Goal: Task Accomplishment & Management: Use online tool/utility

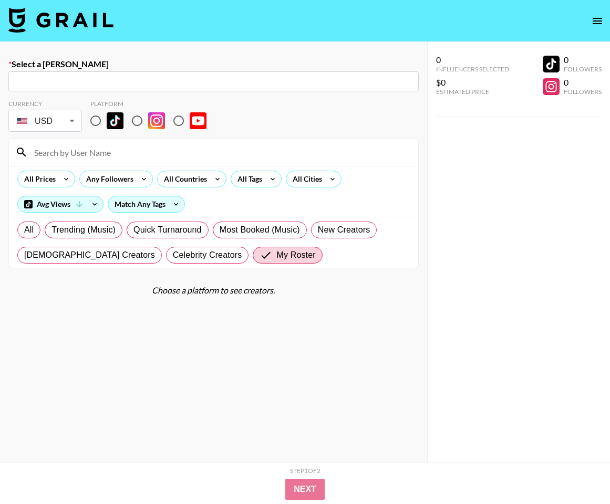
click at [79, 20] on img at bounding box center [60, 19] width 105 height 25
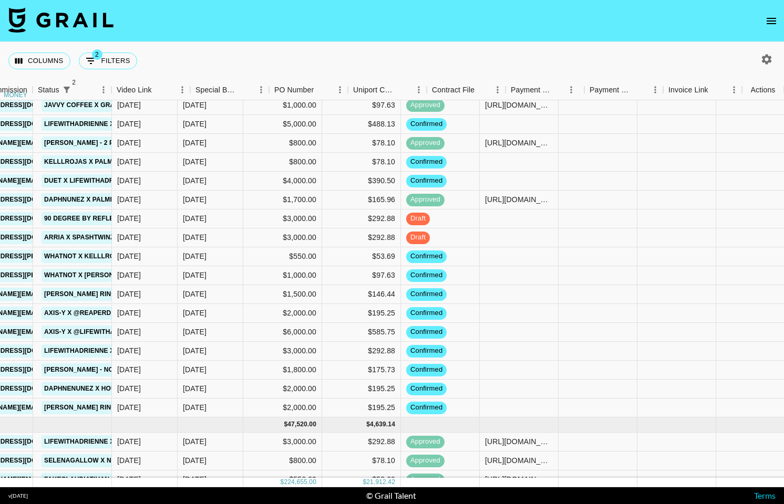
scroll to position [299, 842]
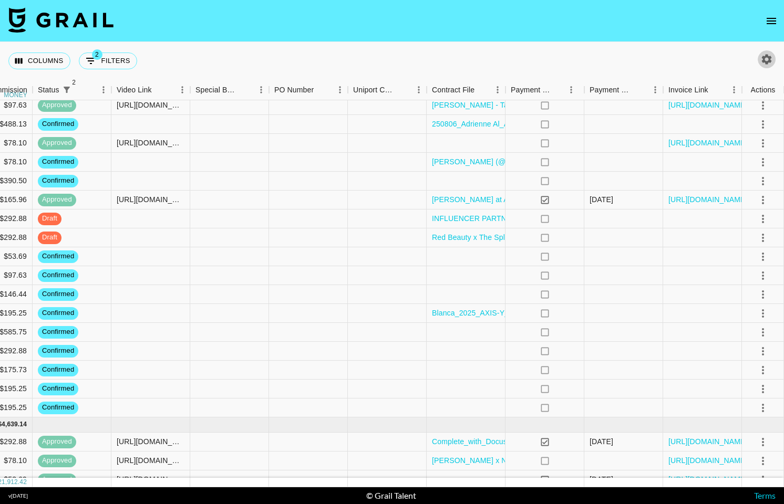
click at [609, 60] on icon "button" at bounding box center [767, 59] width 10 height 10
select select "May '25"
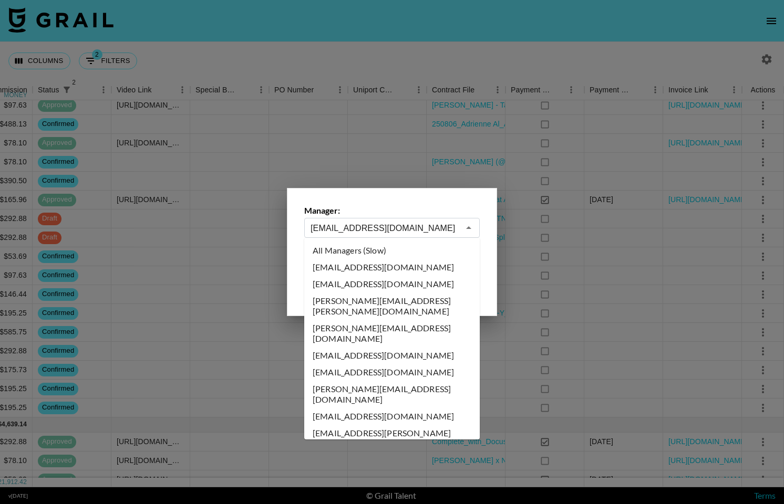
click at [358, 225] on input "maxelk@grail-talent.com" at bounding box center [384, 228] width 149 height 12
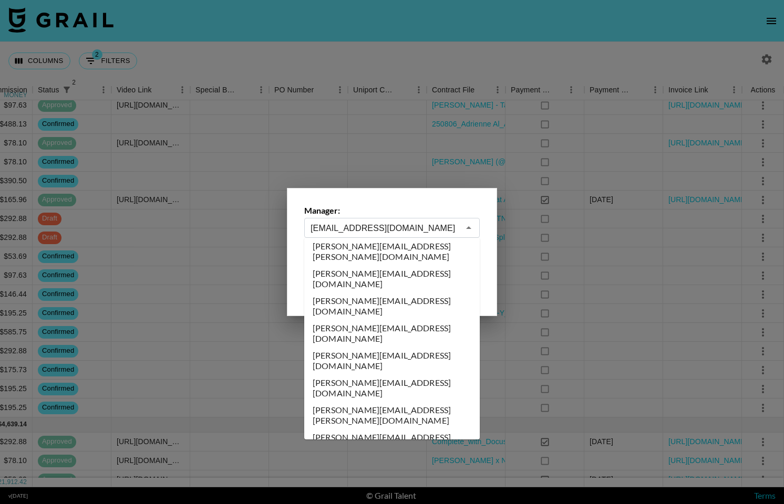
scroll to position [0, 0]
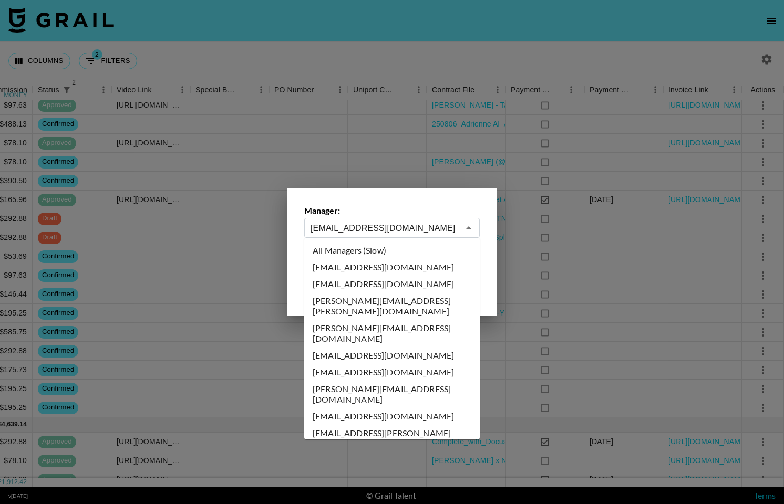
click at [373, 243] on li "All Managers (Slow)" at bounding box center [391, 250] width 175 height 17
type input "All Managers (Slow)"
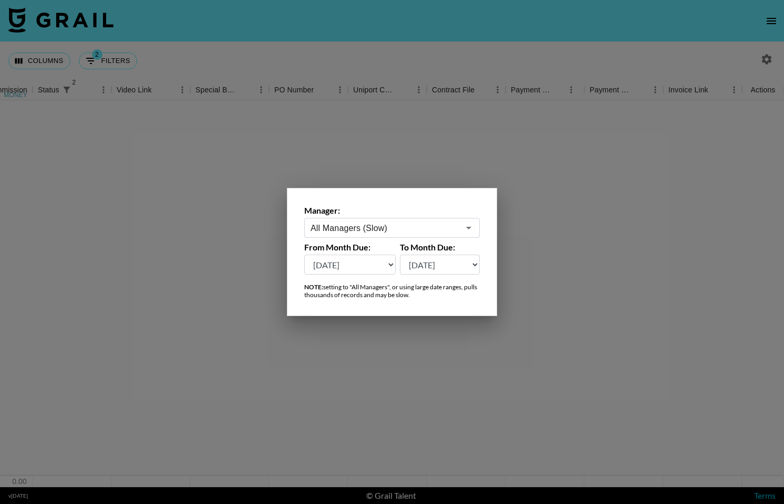
scroll to position [0, 842]
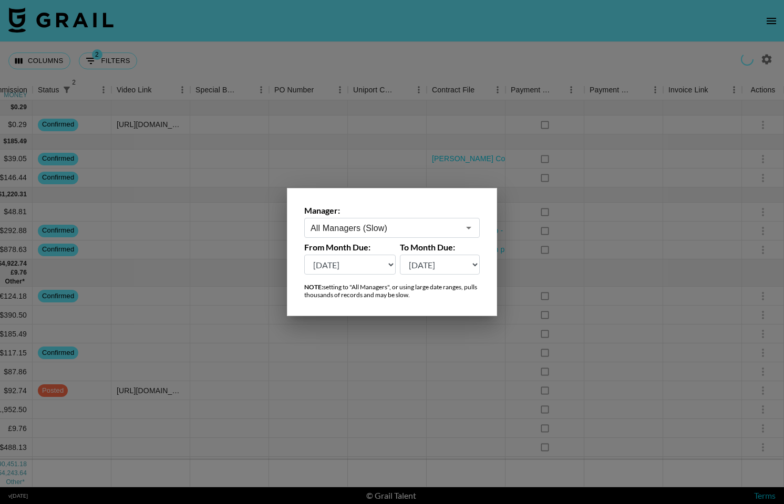
click at [332, 395] on div at bounding box center [392, 252] width 784 height 504
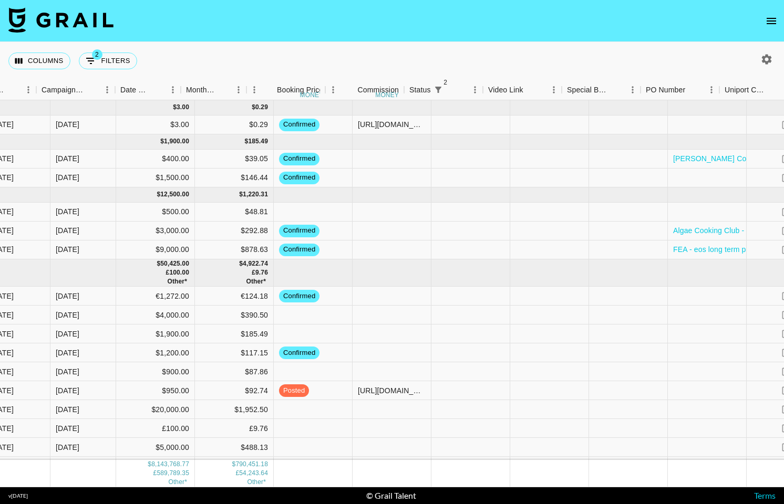
scroll to position [0, 427]
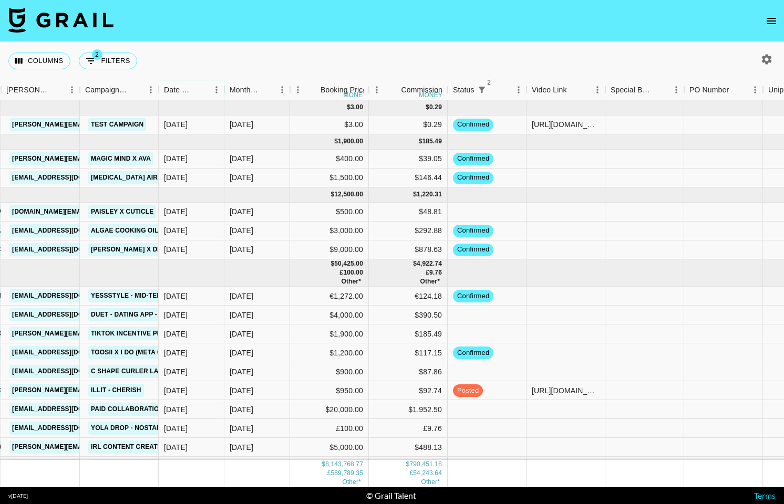
click at [195, 89] on button "Sort" at bounding box center [201, 89] width 15 height 15
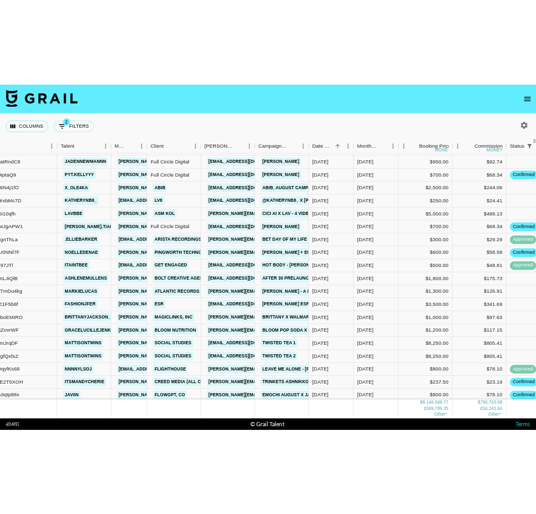
scroll to position [116479, 134]
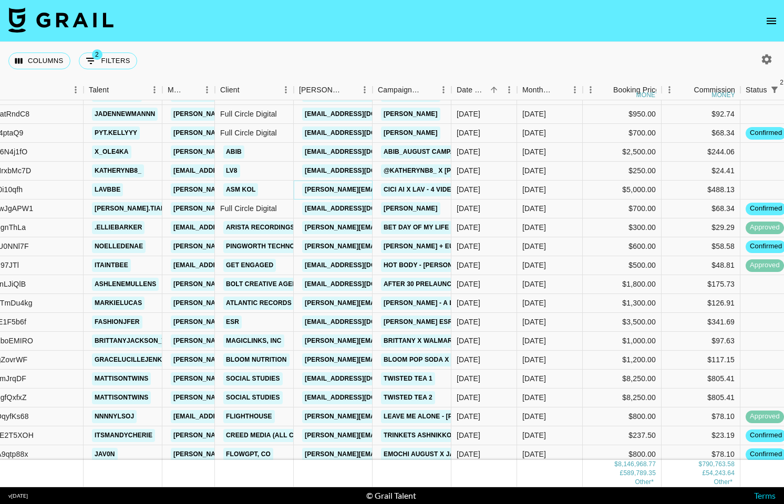
click at [344, 193] on link "elena@asmkol.com" at bounding box center [387, 189] width 171 height 13
click at [346, 189] on link "elena@asmkol.com" at bounding box center [387, 189] width 171 height 13
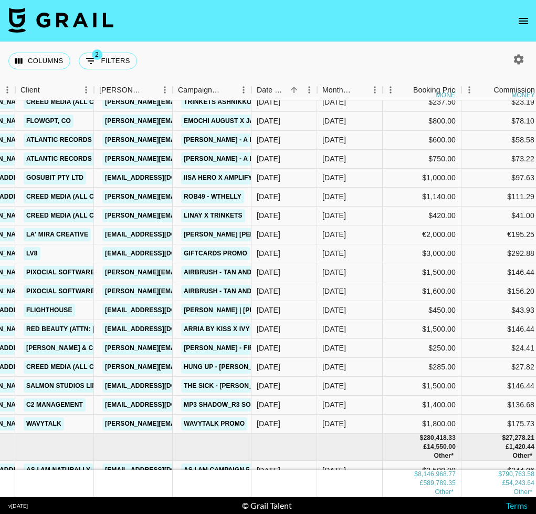
scroll to position [116836, 334]
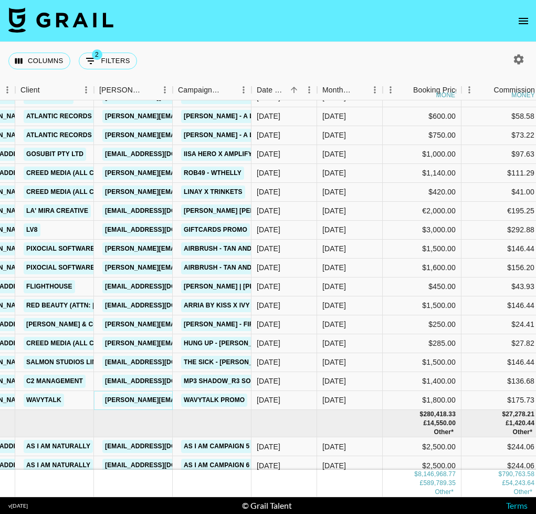
click at [139, 399] on link "joey@wavytalk.com" at bounding box center [187, 399] width 171 height 13
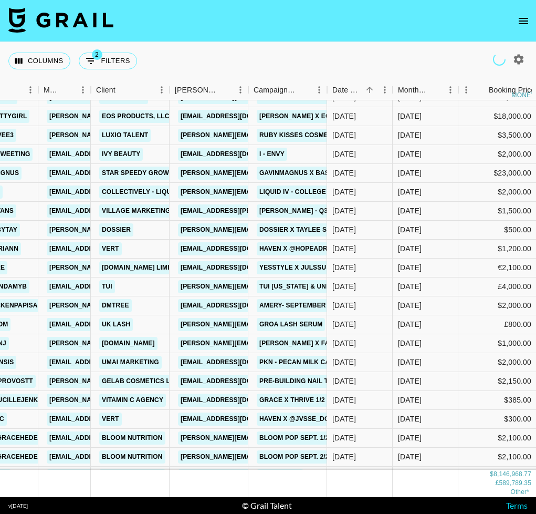
scroll to position [118226, 258]
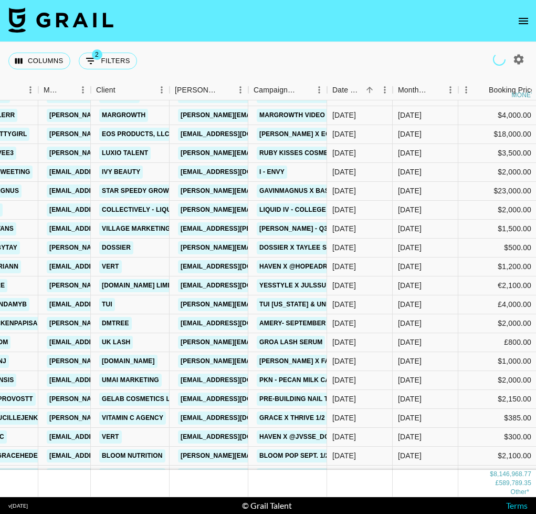
click at [64, 23] on img at bounding box center [60, 19] width 105 height 25
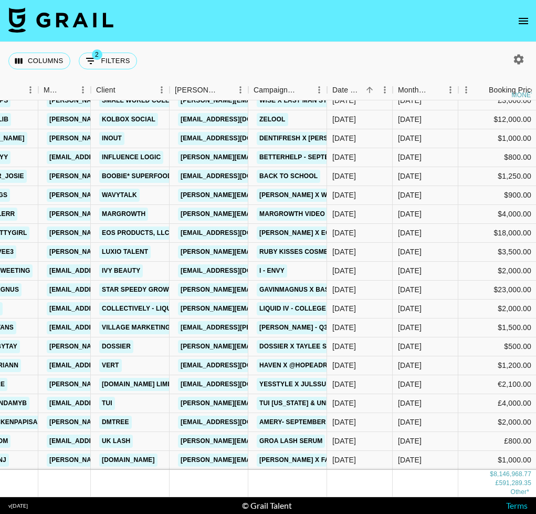
scroll to position [118165, 258]
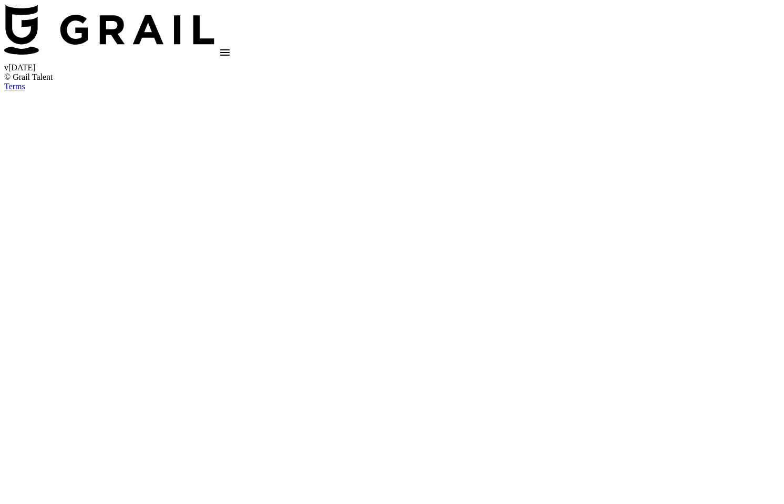
select select "Brand"
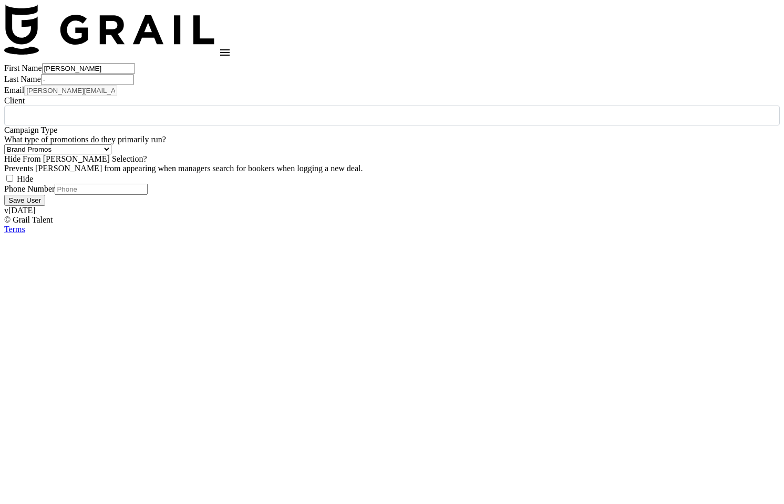
type input "ASM Kol"
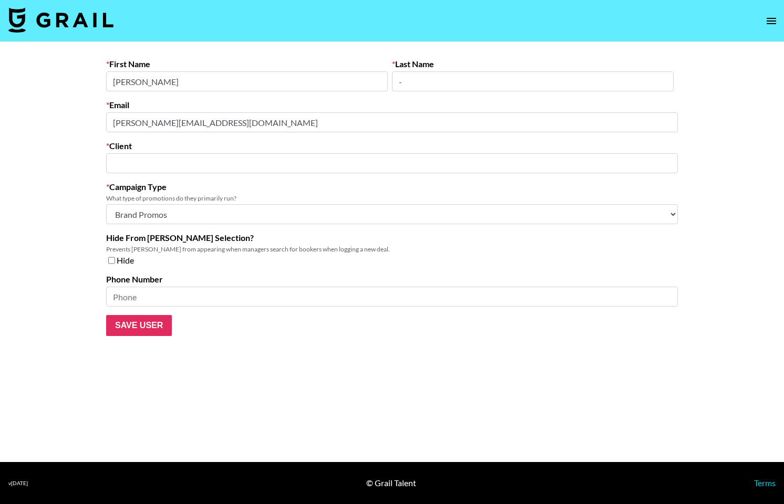
select select "Brand"
type input "ASM Kol"
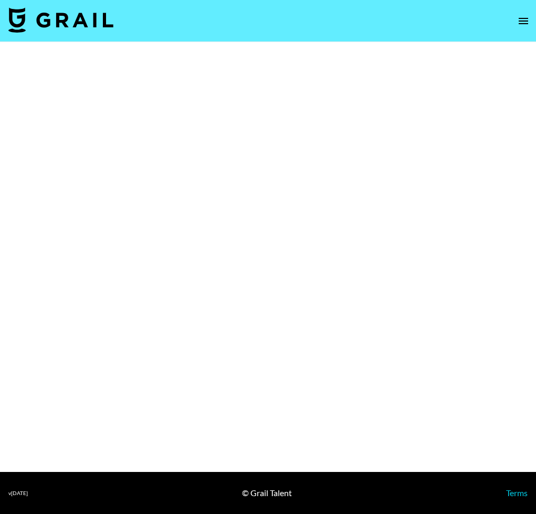
select select "Brand"
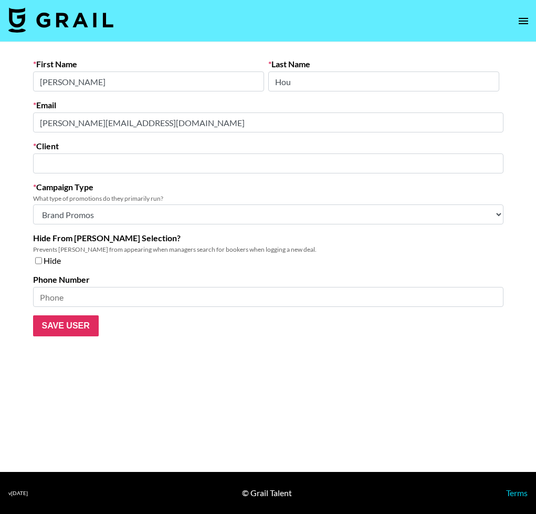
type input "WavyTalk"
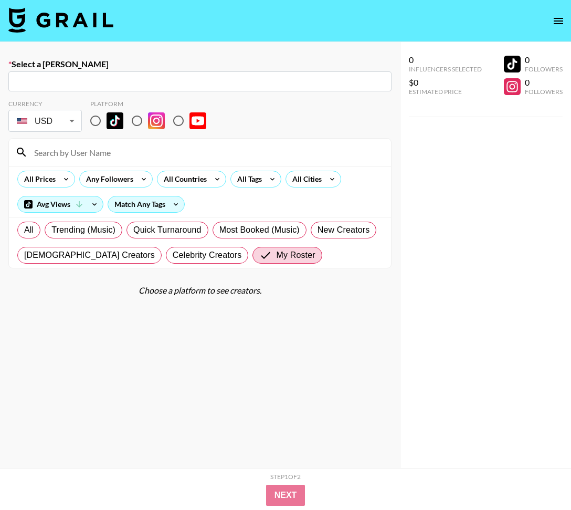
click at [41, 33] on link at bounding box center [60, 20] width 105 height 27
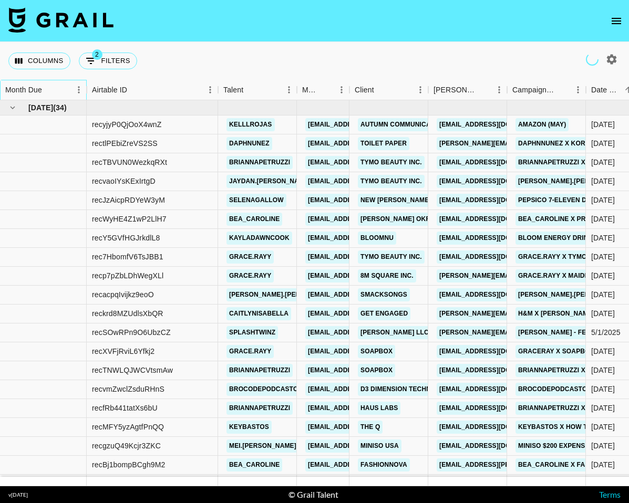
click at [40, 91] on div "Month Due" at bounding box center [23, 90] width 37 height 20
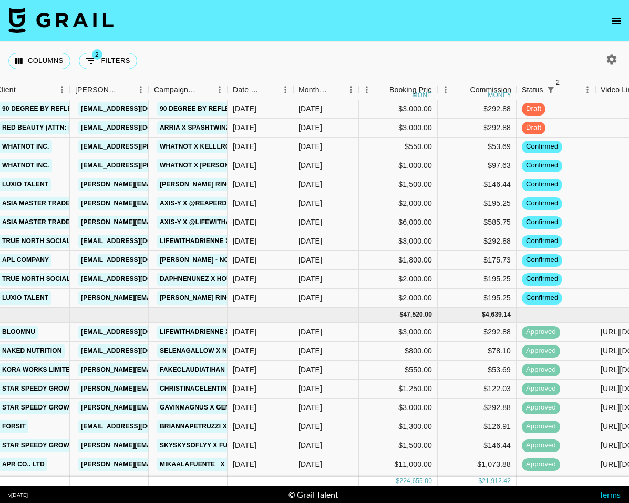
scroll to position [373, 358]
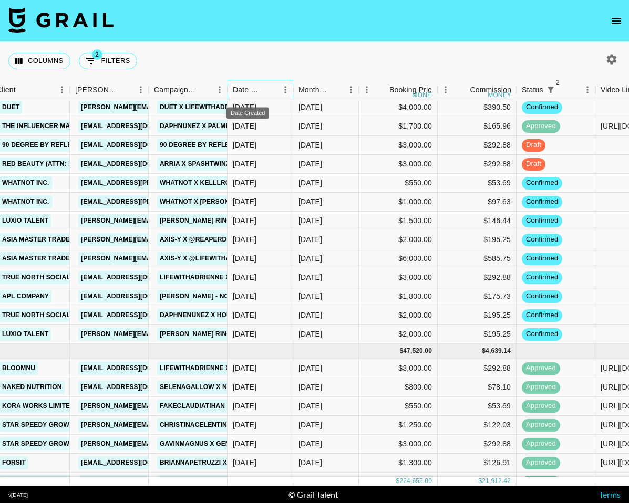
click at [252, 91] on div "Date Created" at bounding box center [248, 90] width 30 height 20
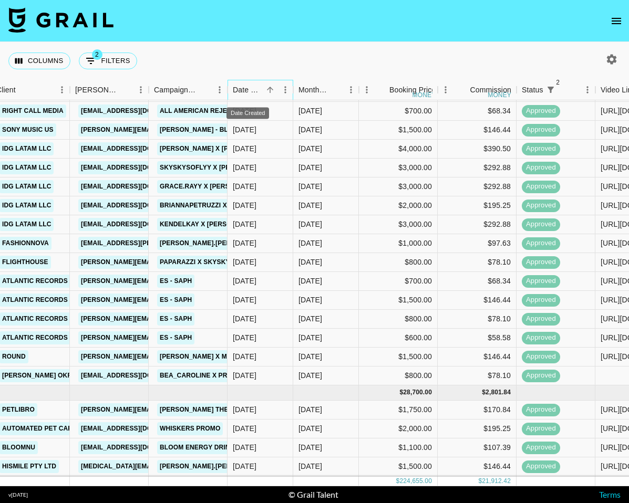
scroll to position [392, 358]
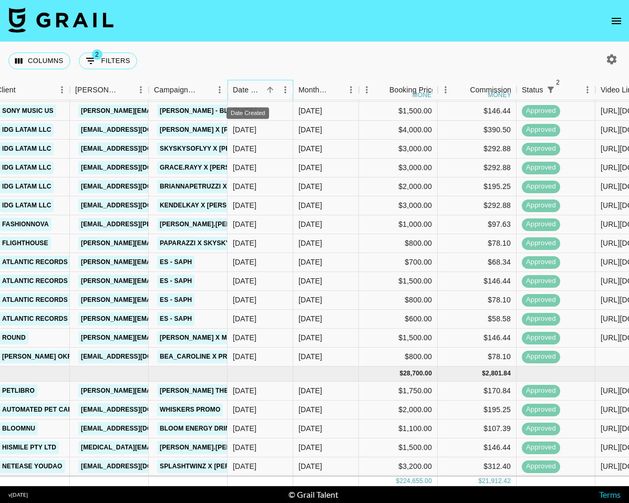
click at [252, 91] on div "Date Created" at bounding box center [248, 90] width 30 height 20
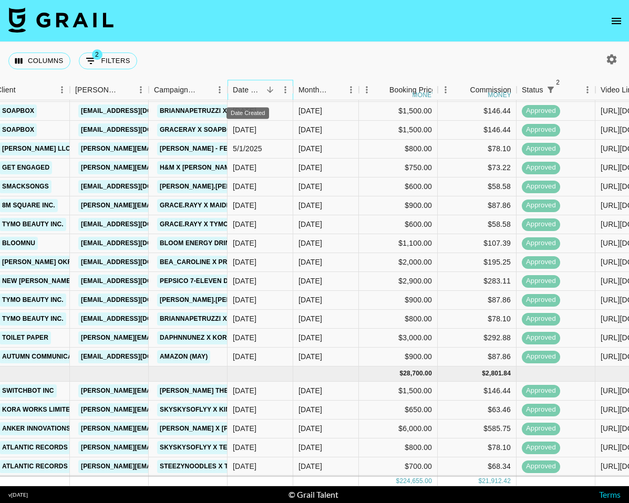
click at [252, 91] on div "Date Created" at bounding box center [248, 90] width 30 height 20
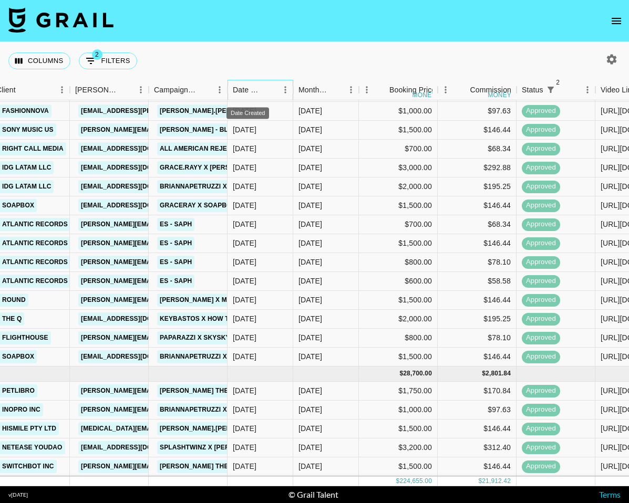
click at [252, 91] on div "Date Created" at bounding box center [248, 90] width 30 height 20
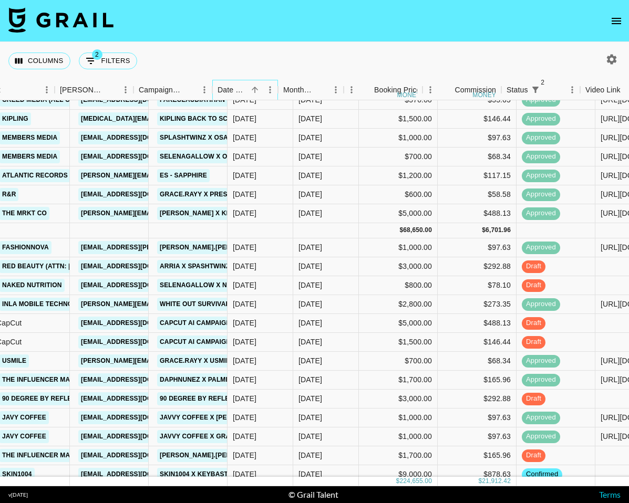
scroll to position [1341, 376]
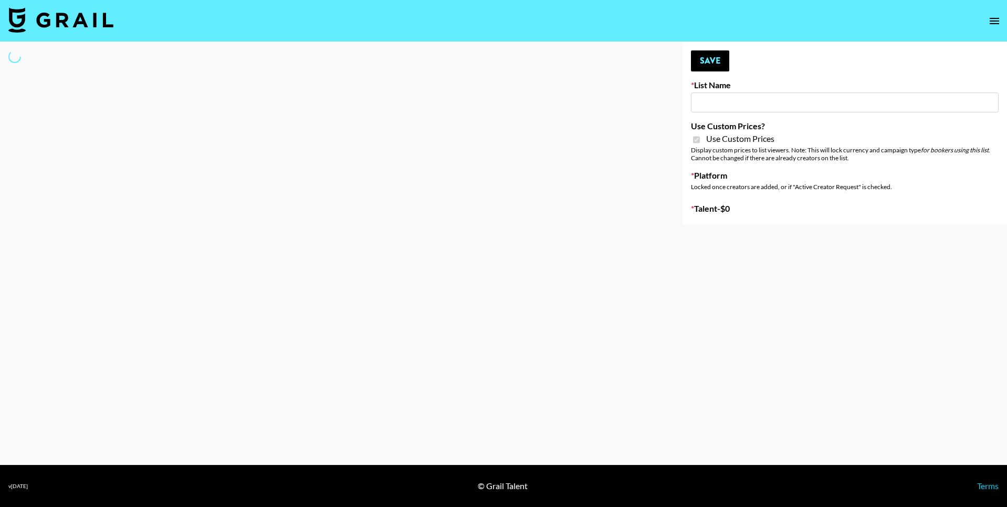
type input "DDG Beauty"
checkbox input "true"
select select "Brand"
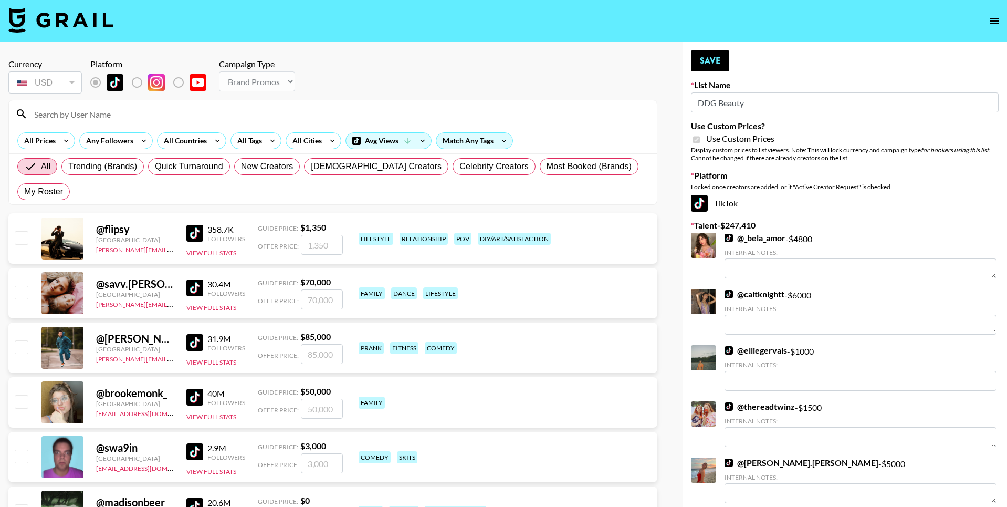
click at [145, 110] on input at bounding box center [339, 114] width 623 height 17
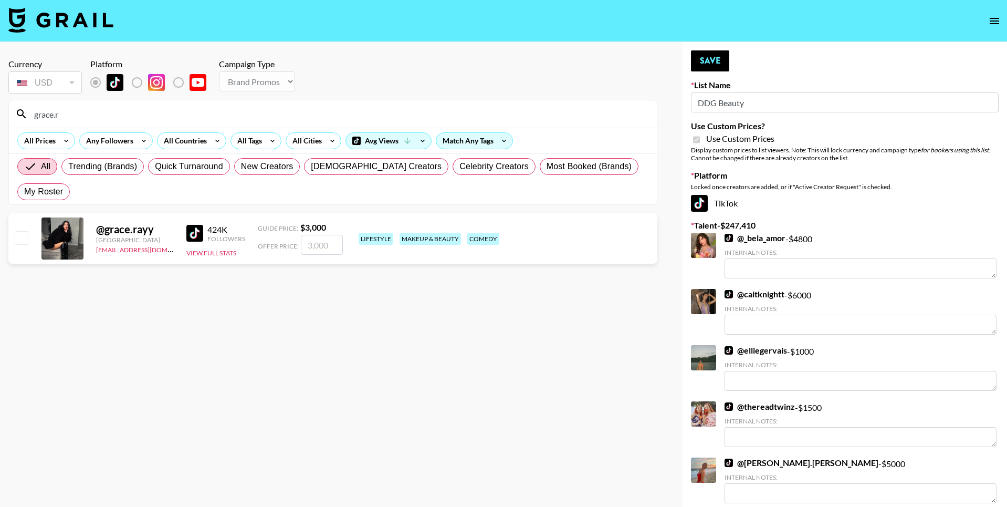
type input "grace.r"
click at [21, 231] on input "checkbox" at bounding box center [21, 237] width 13 height 13
checkbox input "true"
type input "3000"
click at [720, 64] on button "Save" at bounding box center [710, 60] width 38 height 21
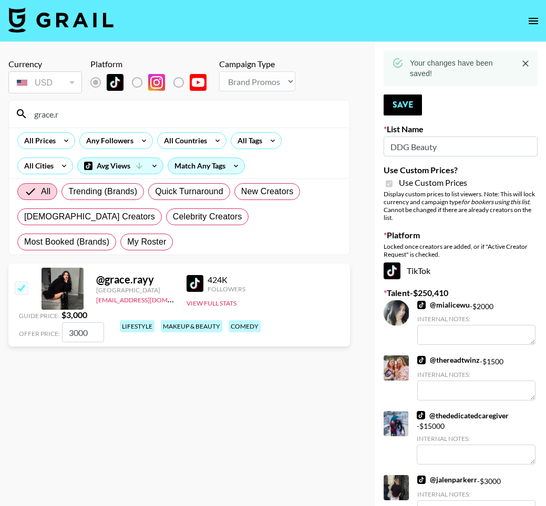
click at [176, 117] on input "grace.r" at bounding box center [185, 114] width 315 height 17
click at [176, 116] on input "grace.r" at bounding box center [185, 114] width 315 height 17
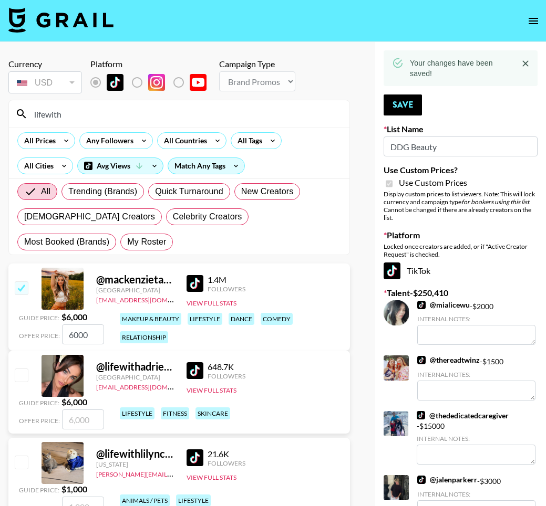
type input "lifewitha"
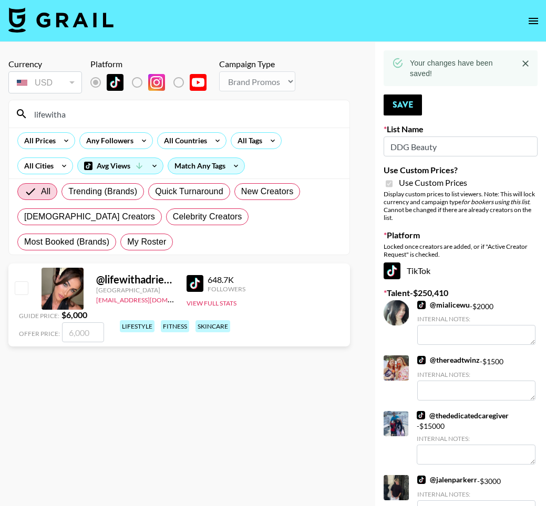
click at [109, 112] on input "lifewitha" at bounding box center [185, 114] width 315 height 17
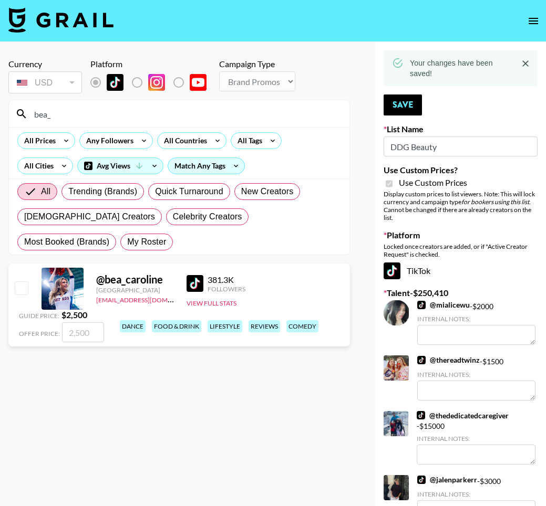
type input "bea_"
click at [17, 286] on input "checkbox" at bounding box center [21, 287] width 13 height 13
checkbox input "true"
type input "2500"
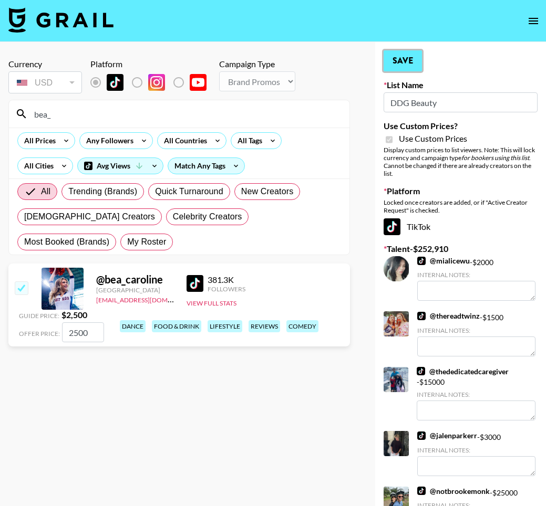
click at [415, 68] on button "Save" at bounding box center [402, 60] width 38 height 21
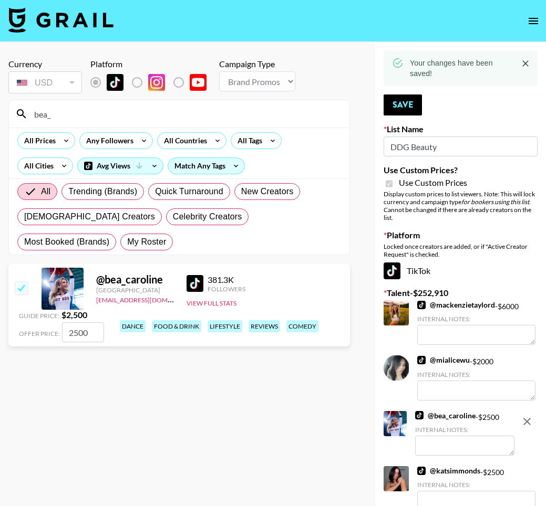
click at [113, 113] on input "bea_" at bounding box center [185, 114] width 315 height 17
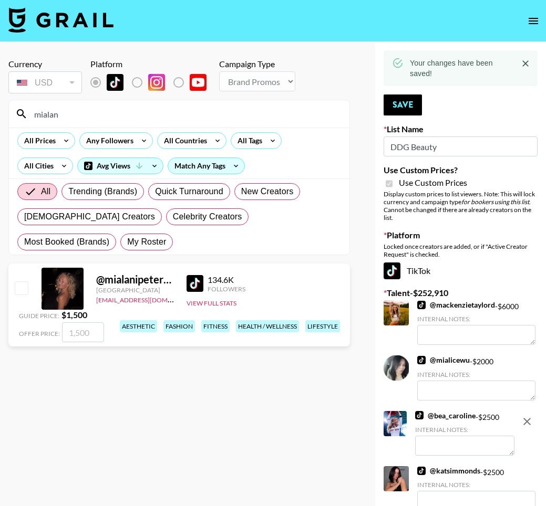
type input "mialan"
click at [19, 283] on input "checkbox" at bounding box center [21, 287] width 13 height 13
checkbox input "true"
type input "1500"
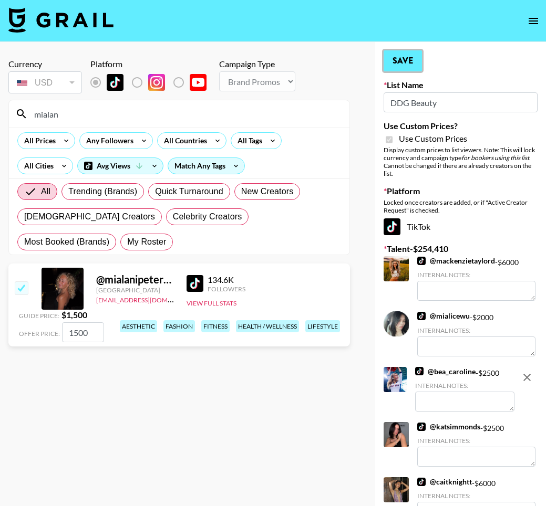
click at [402, 61] on button "Save" at bounding box center [402, 60] width 38 height 21
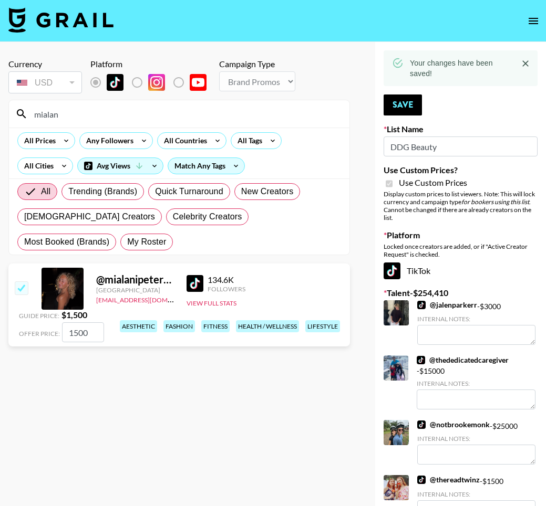
click at [113, 112] on input "mialan" at bounding box center [185, 114] width 315 height 17
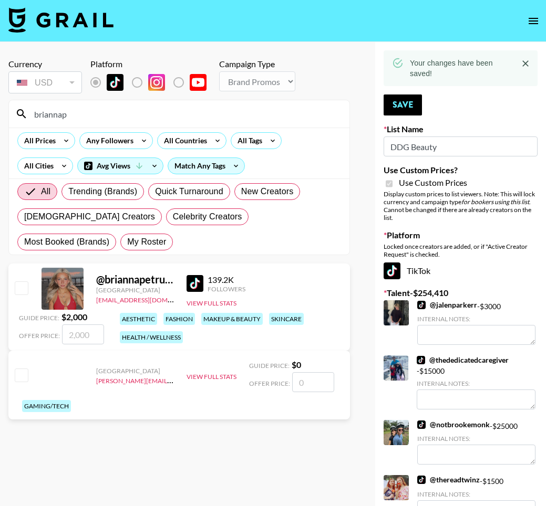
type input "briannap"
click at [19, 286] on input "checkbox" at bounding box center [21, 287] width 13 height 13
checkbox input "true"
type input "2000"
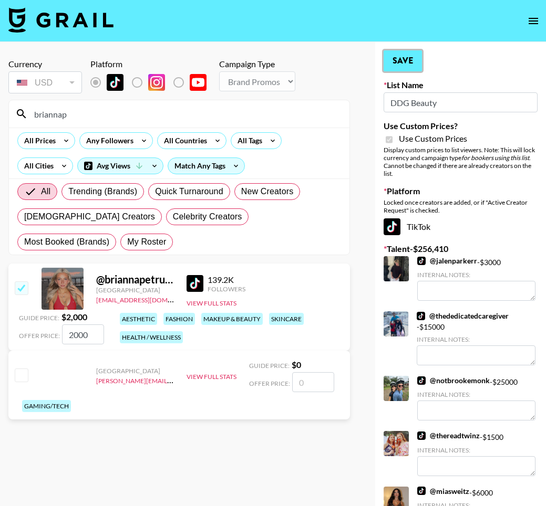
click at [418, 61] on button "Save" at bounding box center [402, 60] width 38 height 21
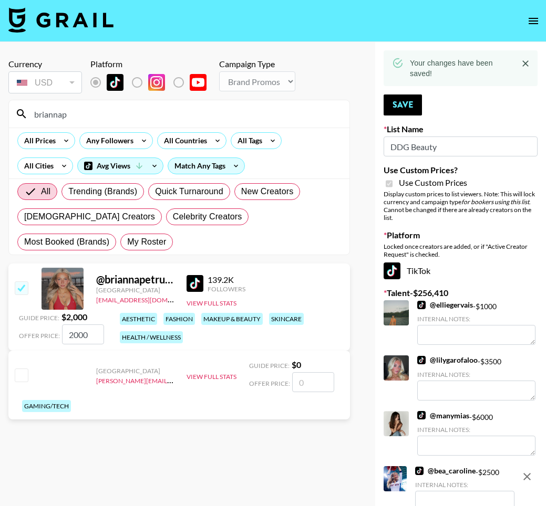
click at [216, 112] on input "briannap" at bounding box center [185, 114] width 315 height 17
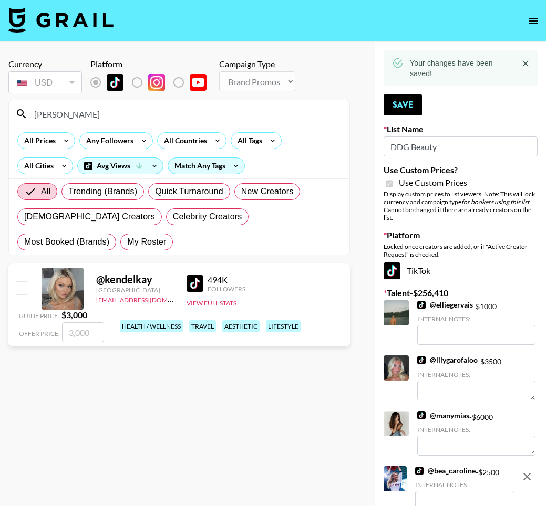
type input "kendel"
click at [21, 285] on input "checkbox" at bounding box center [21, 287] width 13 height 13
checkbox input "true"
type input "3000"
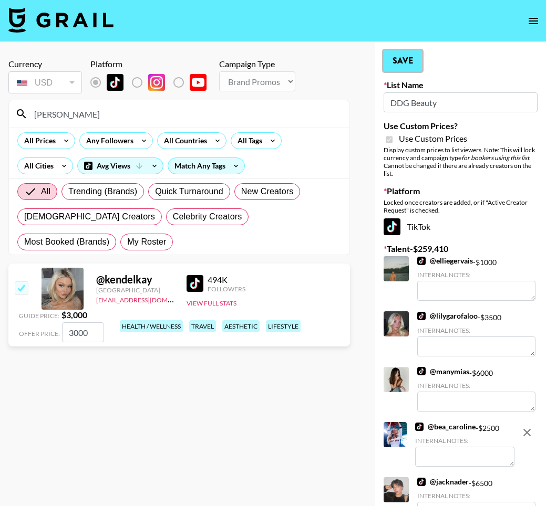
click at [411, 57] on button "Save" at bounding box center [402, 60] width 38 height 21
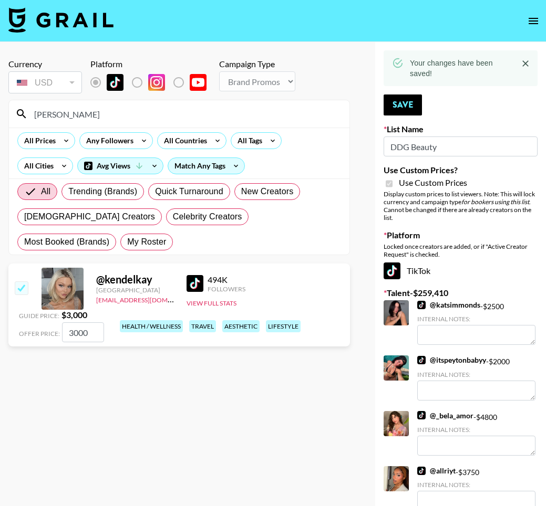
click at [144, 112] on input "kendel" at bounding box center [185, 114] width 315 height 17
click at [143, 112] on input "kendel" at bounding box center [185, 114] width 315 height 17
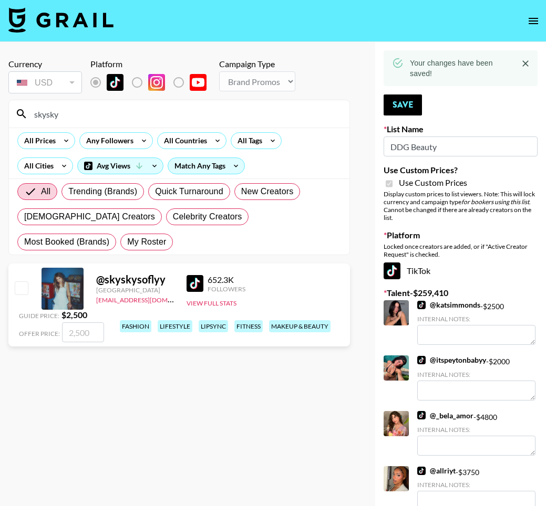
type input "skysky"
click at [22, 291] on input "checkbox" at bounding box center [21, 287] width 13 height 13
checkbox input "true"
type input "2500"
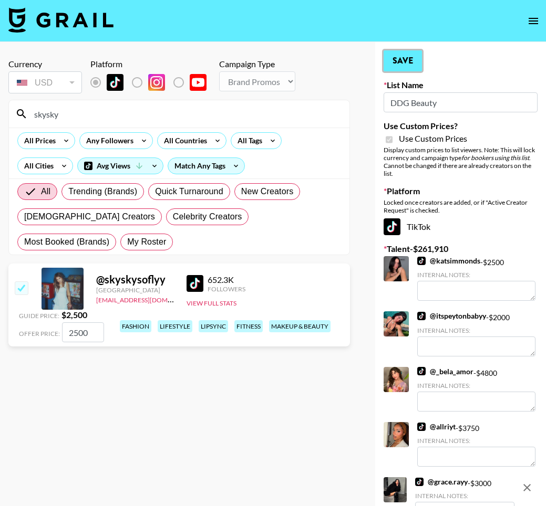
click at [393, 64] on button "Save" at bounding box center [402, 60] width 38 height 21
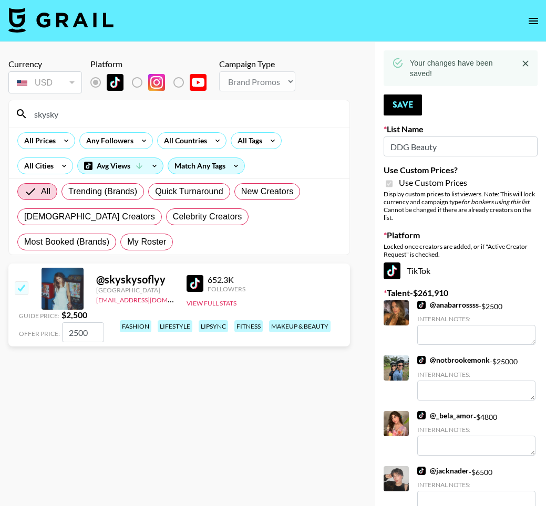
click at [196, 119] on input "skysky" at bounding box center [185, 114] width 315 height 17
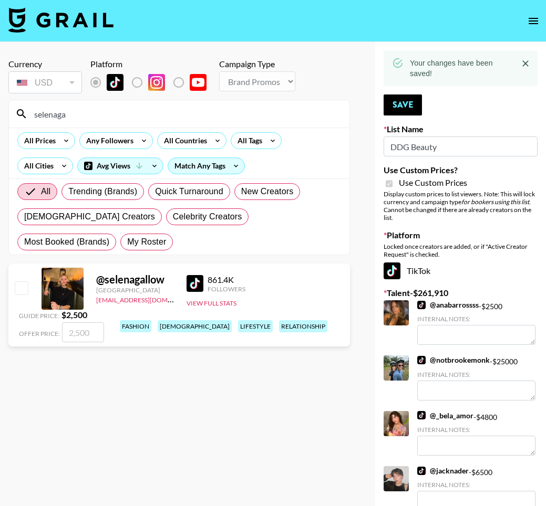
type input "selenaga"
click at [41, 289] on div at bounding box center [62, 289] width 42 height 42
click at [22, 289] on input "checkbox" at bounding box center [21, 287] width 13 height 13
checkbox input "true"
type input "2500"
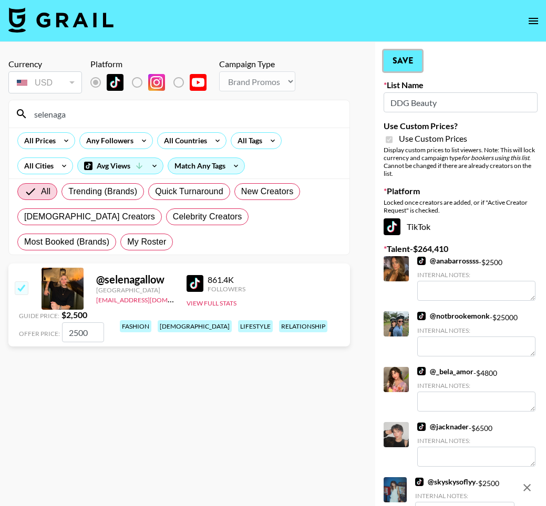
click at [413, 58] on button "Save" at bounding box center [402, 60] width 38 height 21
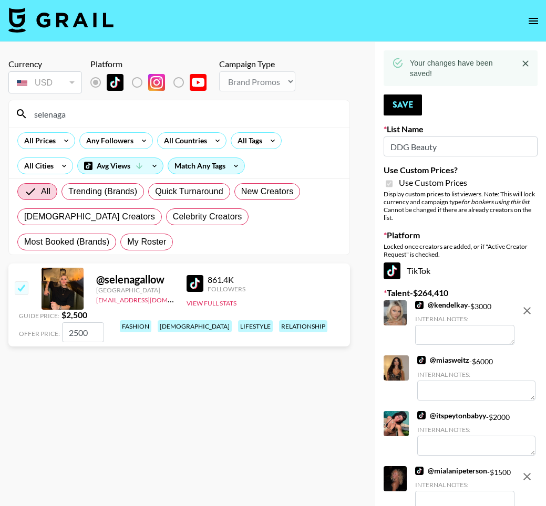
click at [206, 113] on input "selenaga" at bounding box center [185, 114] width 315 height 17
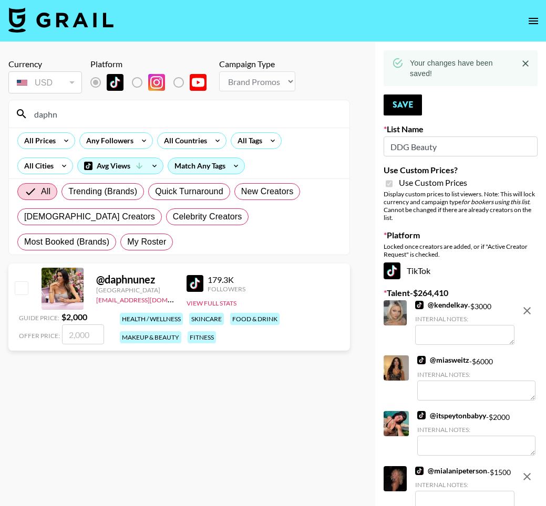
type input "daphn"
click at [23, 287] on input "checkbox" at bounding box center [21, 287] width 13 height 13
checkbox input "true"
type input "2000"
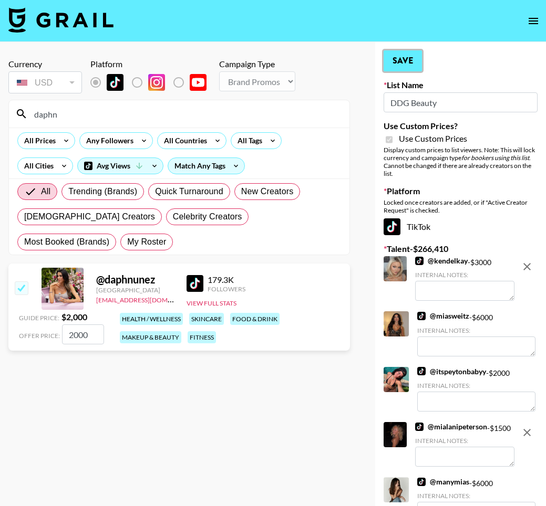
click at [400, 66] on button "Save" at bounding box center [402, 60] width 38 height 21
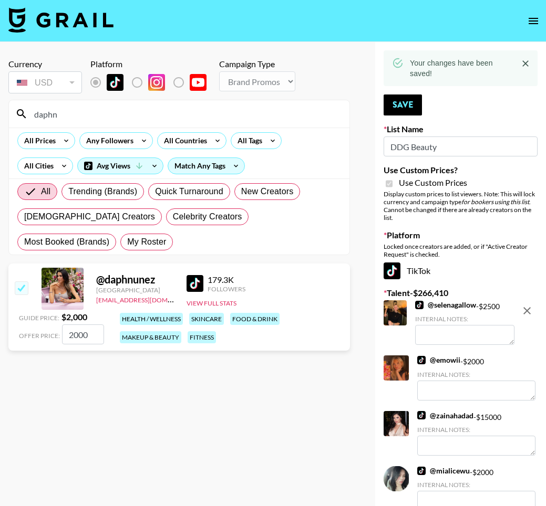
click at [297, 118] on input "daphn" at bounding box center [185, 114] width 315 height 17
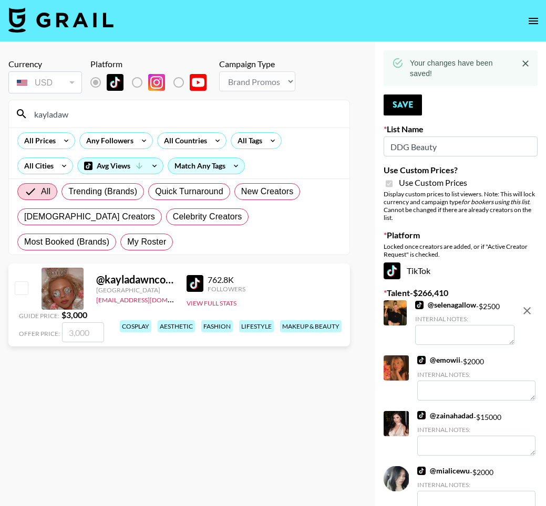
type input "kayladaw"
click at [20, 288] on input "checkbox" at bounding box center [21, 287] width 13 height 13
checkbox input "true"
type input "3000"
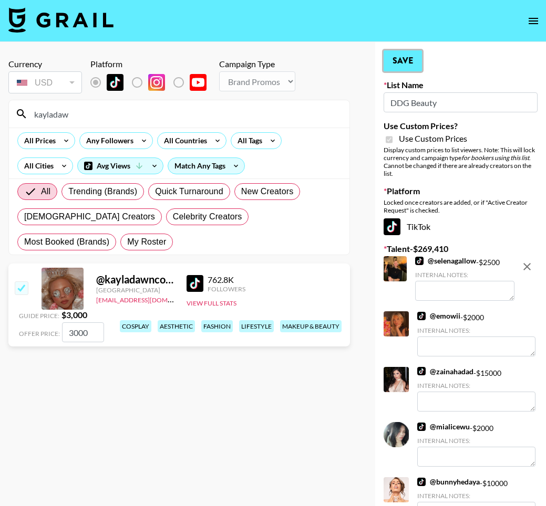
click at [398, 67] on button "Save" at bounding box center [402, 60] width 38 height 21
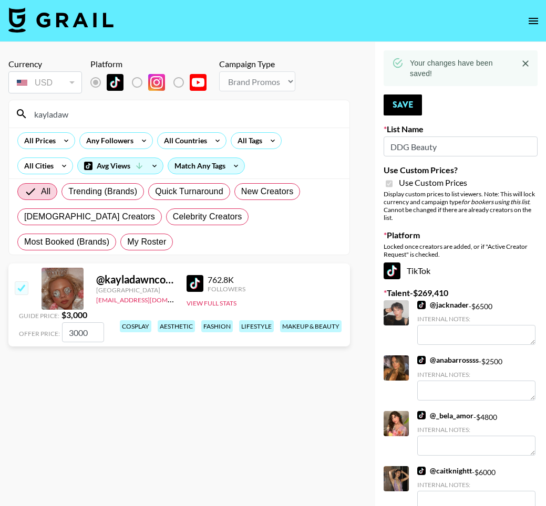
click at [300, 116] on input "kayladaw" at bounding box center [185, 114] width 315 height 17
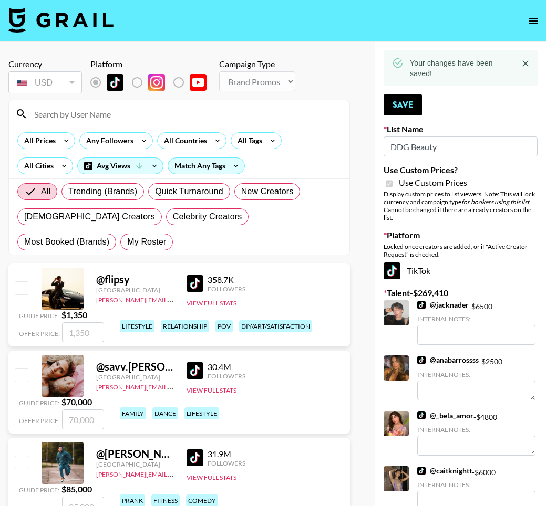
type input "a"
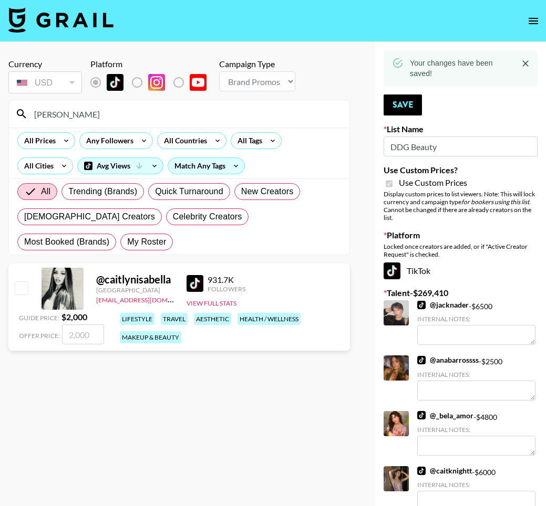
type input "caitlyni"
click at [26, 290] on input "checkbox" at bounding box center [21, 287] width 13 height 13
checkbox input "true"
type input "2000"
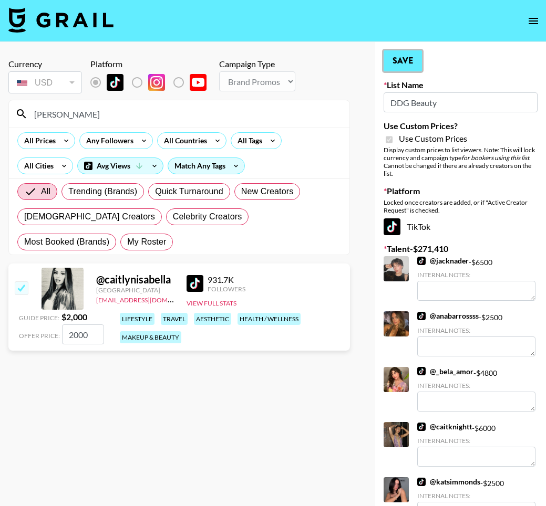
click at [411, 56] on button "Save" at bounding box center [402, 60] width 38 height 21
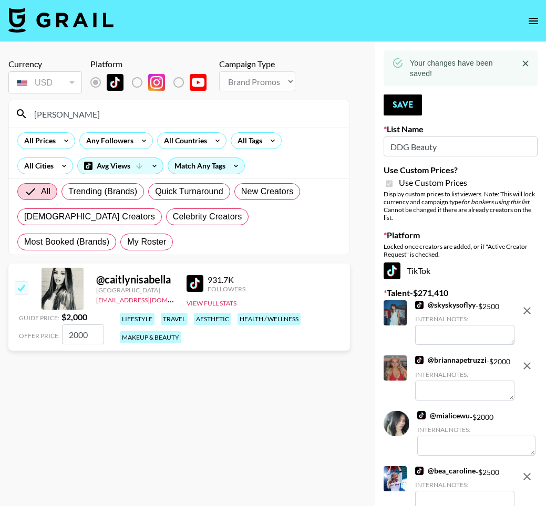
click at [226, 121] on input "caitlyni" at bounding box center [185, 114] width 315 height 17
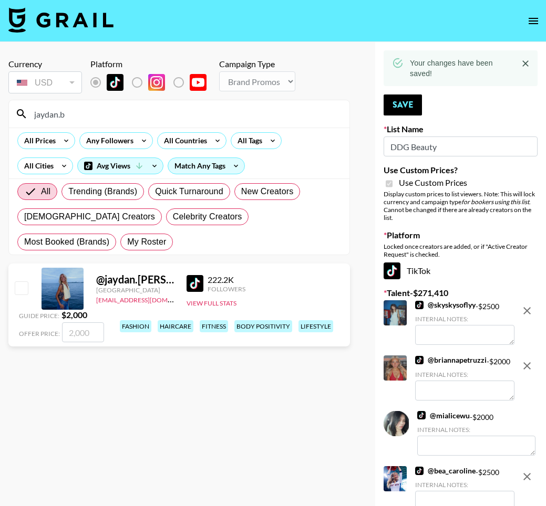
type input "jaydan.b"
click at [18, 290] on input "checkbox" at bounding box center [21, 287] width 13 height 13
checkbox input "true"
type input "2000"
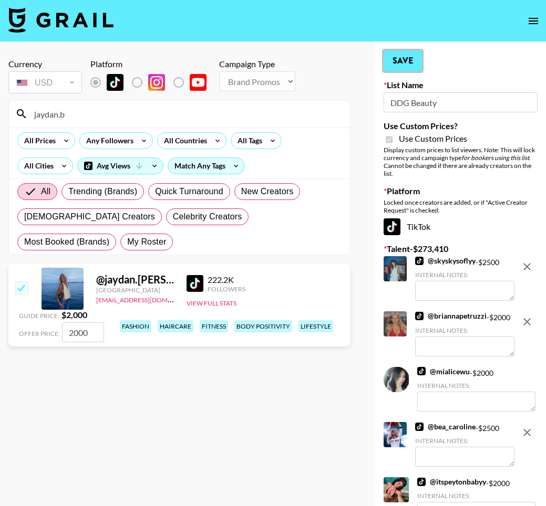
click at [401, 58] on button "Save" at bounding box center [402, 60] width 38 height 21
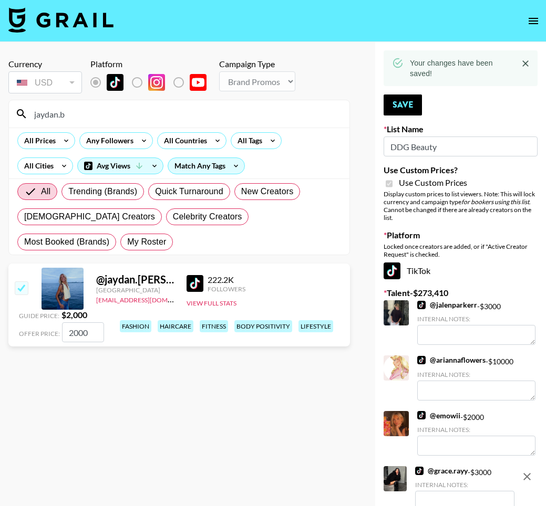
click at [210, 119] on input "jaydan.b" at bounding box center [185, 114] width 315 height 17
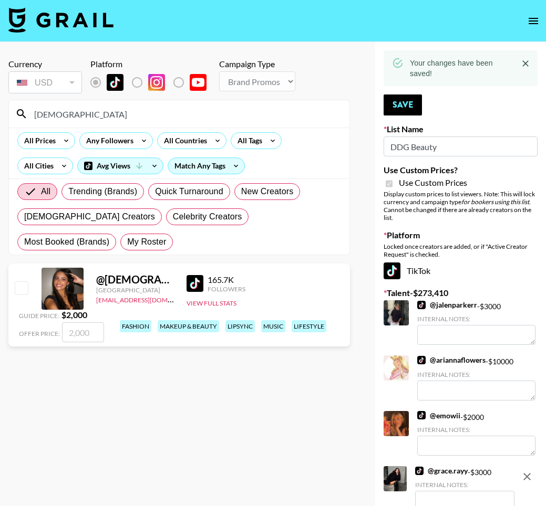
type input "kristaho"
click at [18, 291] on input "checkbox" at bounding box center [21, 287] width 13 height 13
checkbox input "true"
type input "2000"
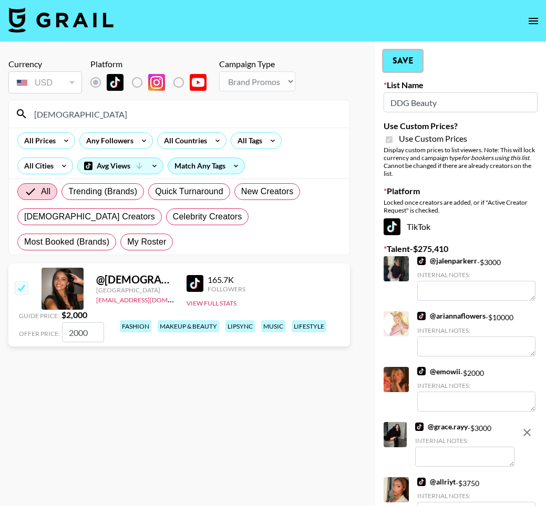
click at [395, 65] on button "Save" at bounding box center [402, 60] width 38 height 21
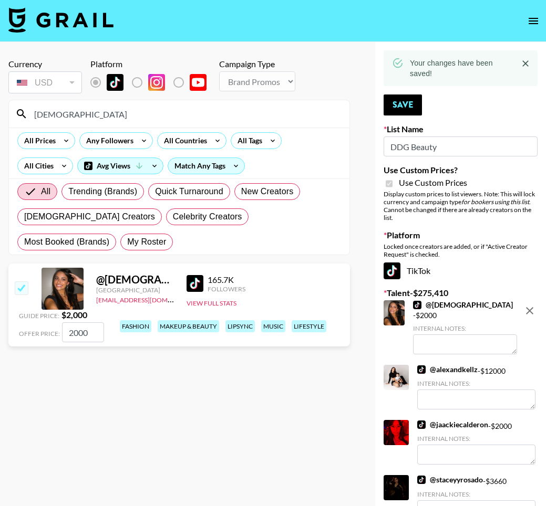
click at [108, 114] on input "kristaho" at bounding box center [185, 114] width 315 height 17
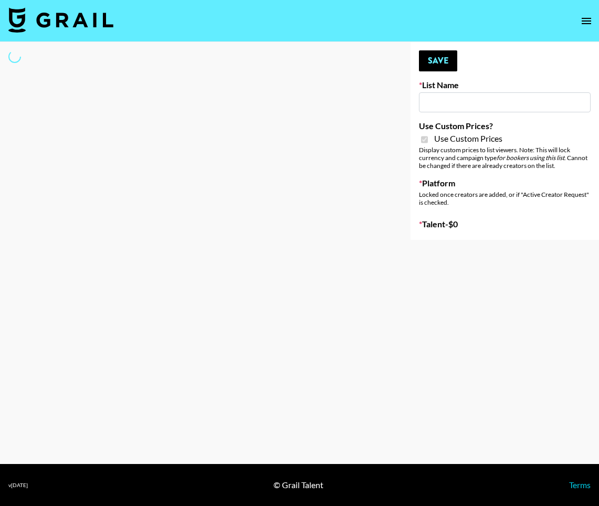
type input "Azar - Podcasters"
checkbox input "true"
select select "Brand"
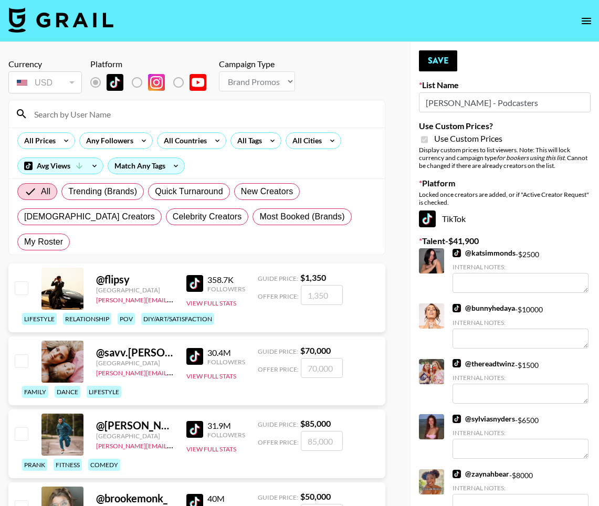
click at [91, 122] on input at bounding box center [203, 114] width 351 height 17
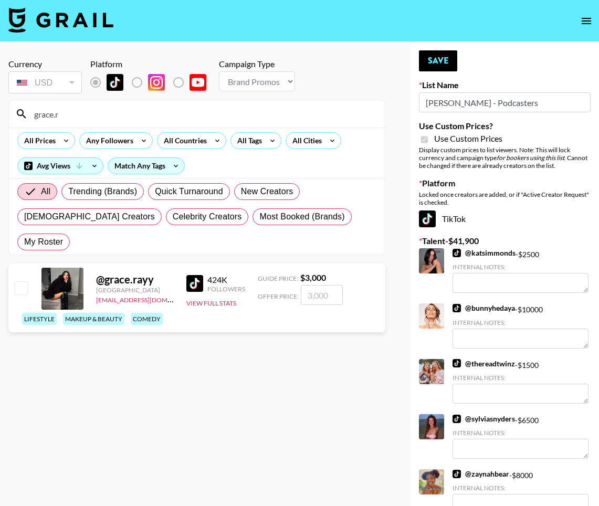
type input "grace.r"
click at [20, 281] on input "checkbox" at bounding box center [21, 287] width 13 height 13
checkbox input "true"
type input "3000"
click at [433, 64] on button "Save" at bounding box center [438, 60] width 38 height 21
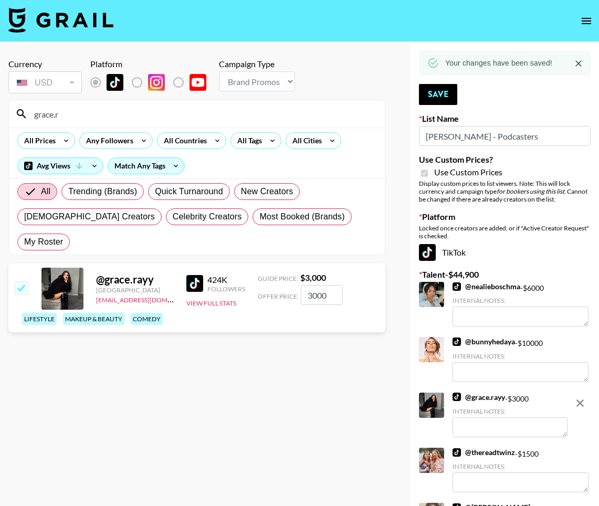
click at [106, 116] on input "grace.r" at bounding box center [203, 114] width 351 height 17
type input "m"
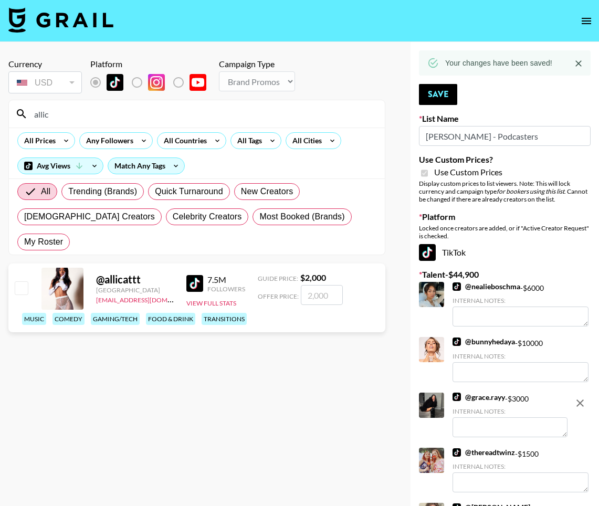
type input "allic"
click at [22, 281] on input "checkbox" at bounding box center [21, 287] width 13 height 13
checkbox input "true"
type input "2000"
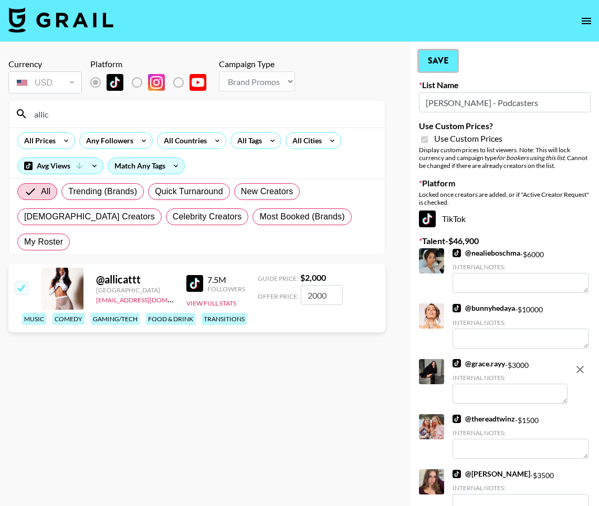
click at [435, 66] on button "Save" at bounding box center [438, 60] width 38 height 21
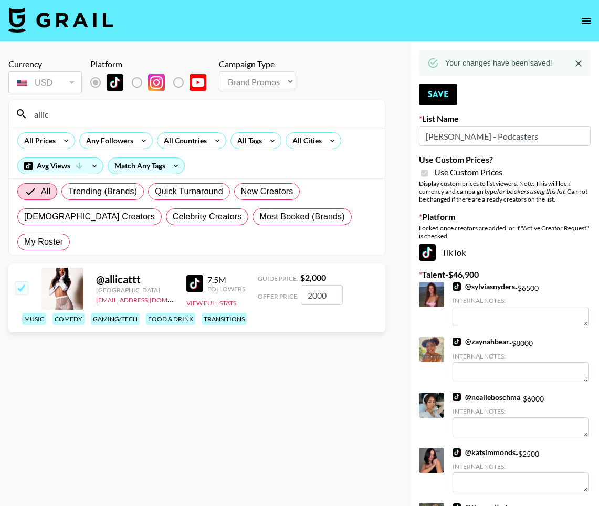
click at [227, 117] on input "allic" at bounding box center [203, 114] width 351 height 17
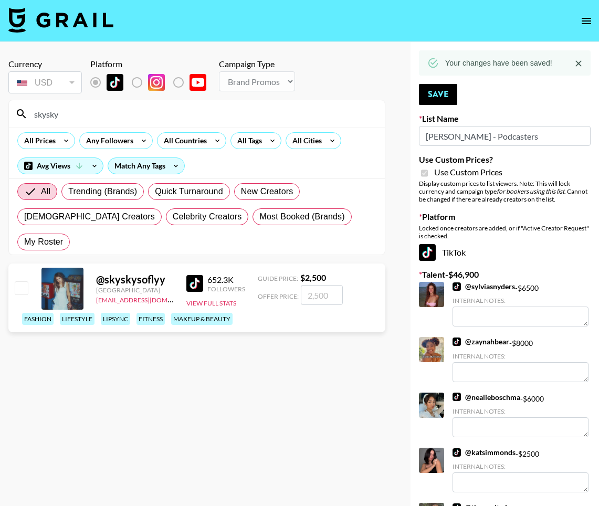
type input "skysky"
click at [17, 281] on input "checkbox" at bounding box center [21, 287] width 13 height 13
checkbox input "true"
type input "2500"
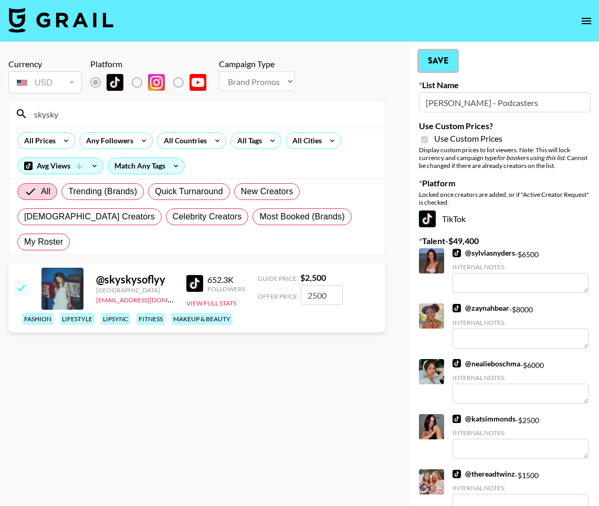
click at [430, 64] on button "Save" at bounding box center [438, 60] width 38 height 21
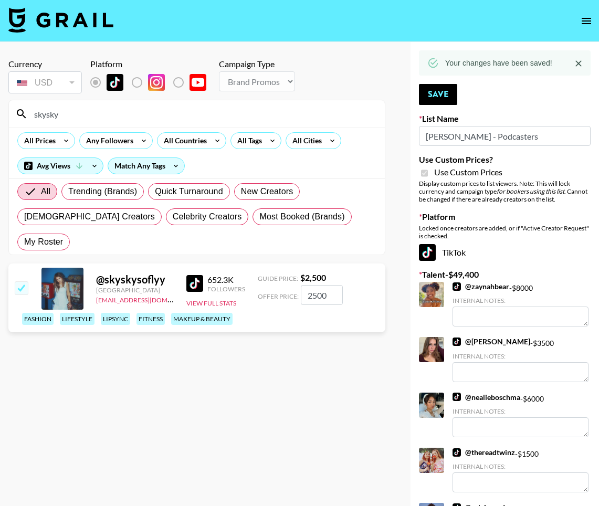
click at [331, 111] on input "skysky" at bounding box center [203, 114] width 351 height 17
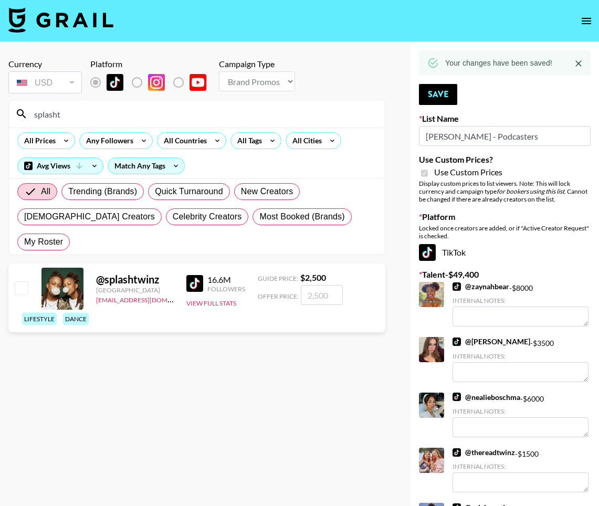
type input "splasht"
click at [22, 281] on input "checkbox" at bounding box center [21, 287] width 13 height 13
checkbox input "true"
type input "2500"
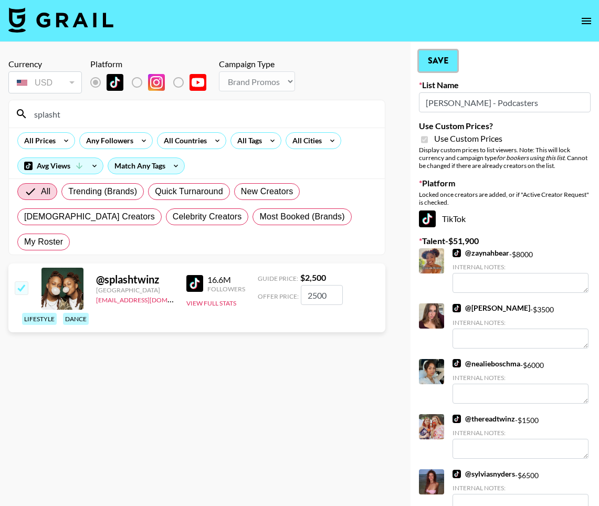
click at [450, 67] on button "Save" at bounding box center [438, 60] width 38 height 21
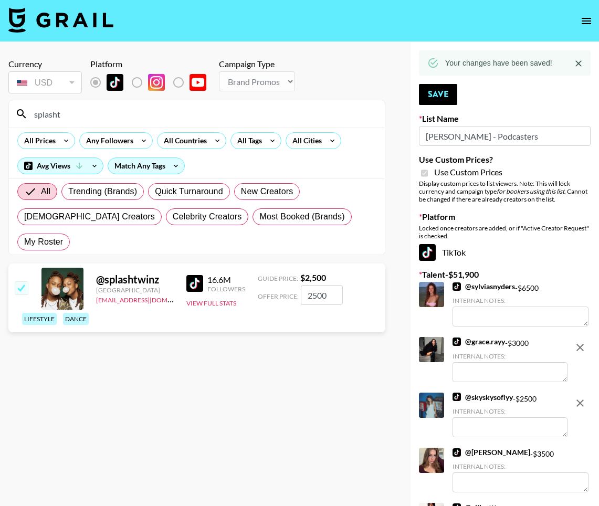
click at [195, 118] on input "splasht" at bounding box center [203, 114] width 351 height 17
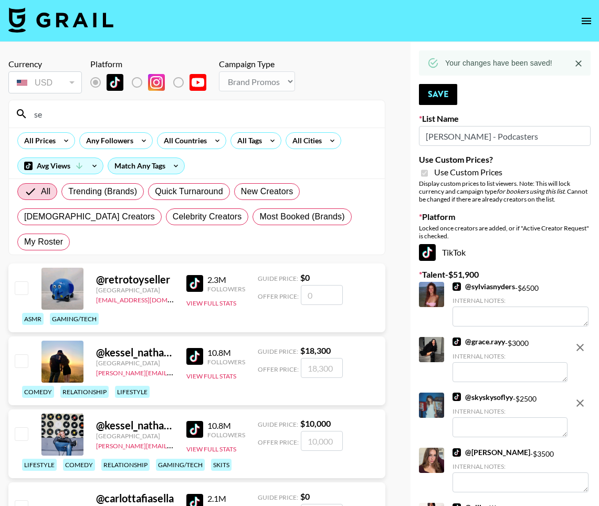
type input "s"
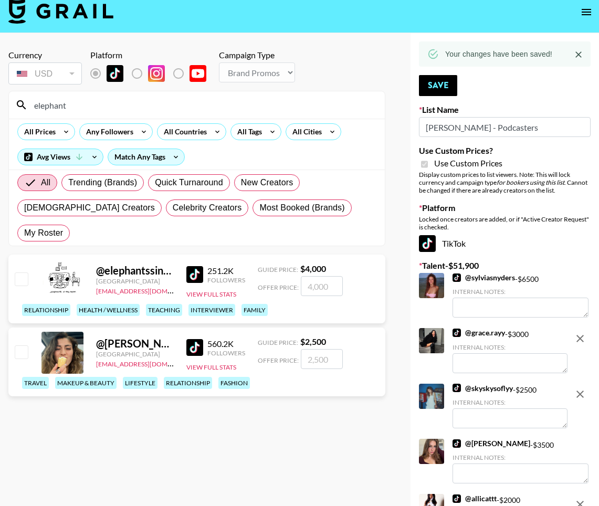
scroll to position [8, 0]
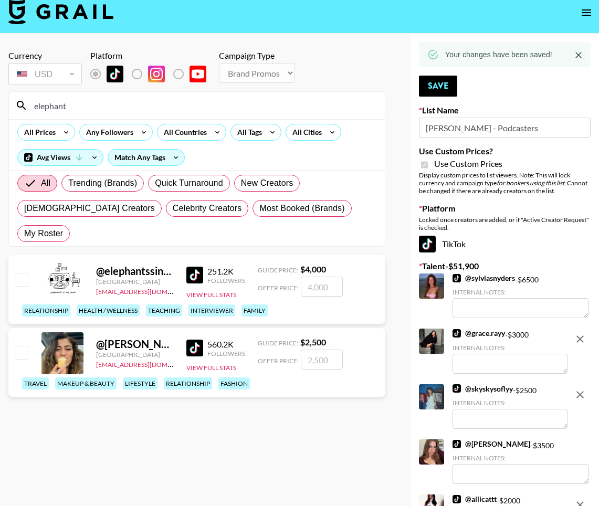
type input "elephant"
click at [24, 273] on input "checkbox" at bounding box center [21, 279] width 13 height 13
checkbox input "true"
type input "4000"
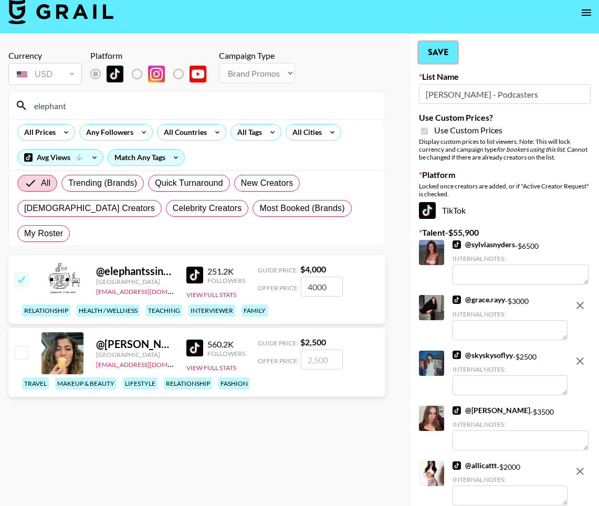
click at [450, 53] on button "Save" at bounding box center [438, 52] width 38 height 21
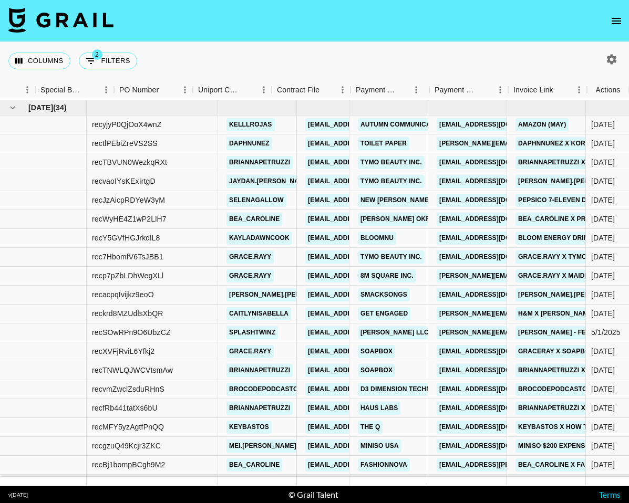
scroll to position [0, 997]
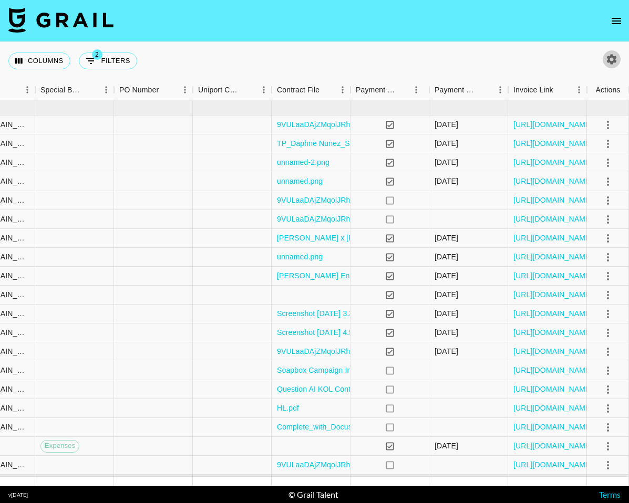
click at [617, 58] on icon "button" at bounding box center [611, 59] width 13 height 13
select select "[DATE]"
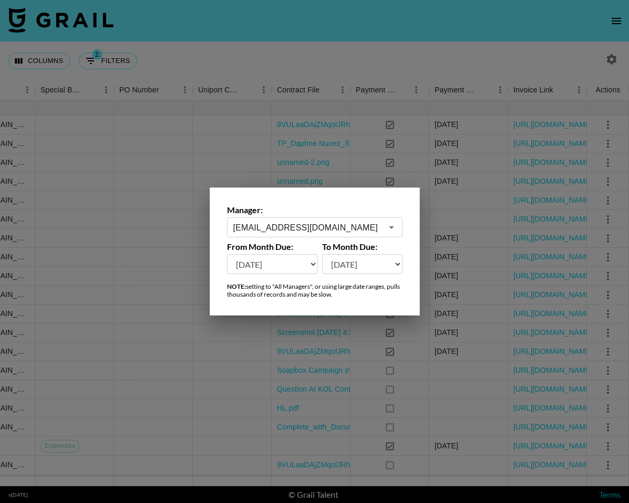
click at [281, 222] on input "[EMAIL_ADDRESS][DOMAIN_NAME]" at bounding box center [307, 228] width 149 height 12
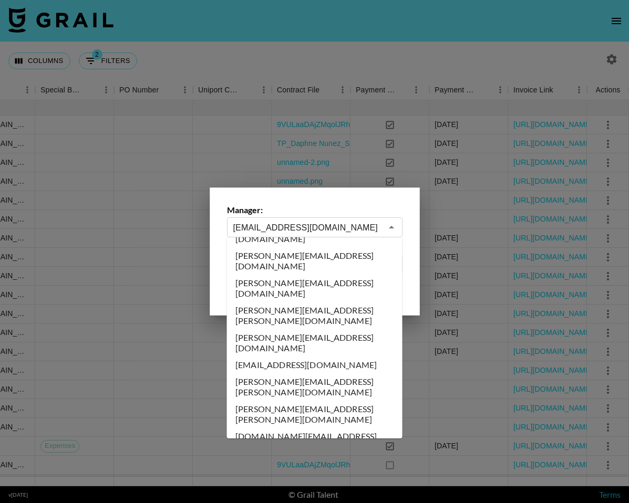
scroll to position [0, 0]
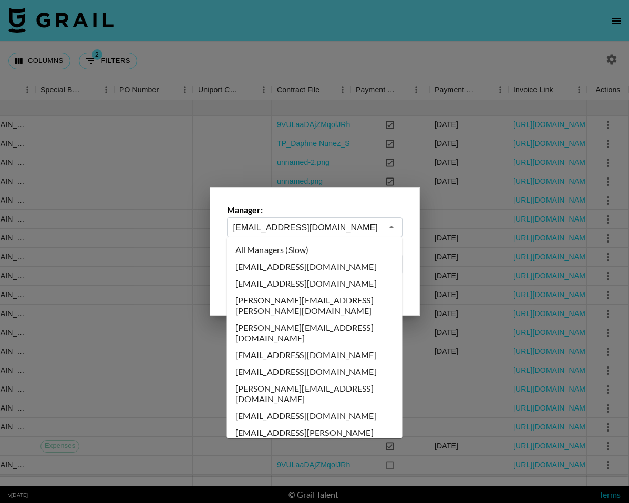
click at [304, 246] on li "All Managers (Slow)" at bounding box center [314, 250] width 175 height 17
type input "All Managers (Slow)"
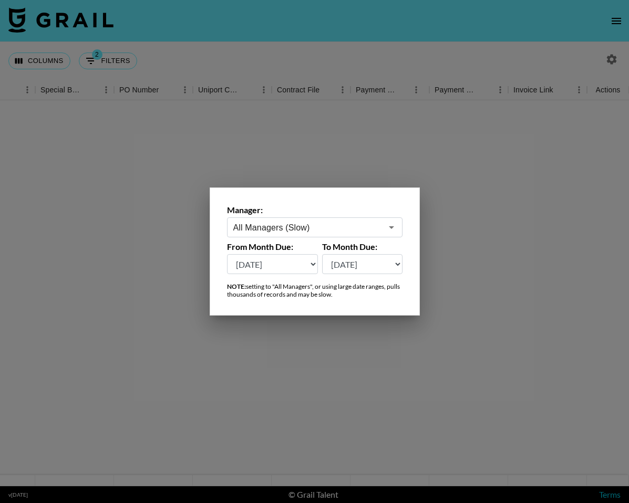
click at [435, 44] on div at bounding box center [314, 251] width 629 height 503
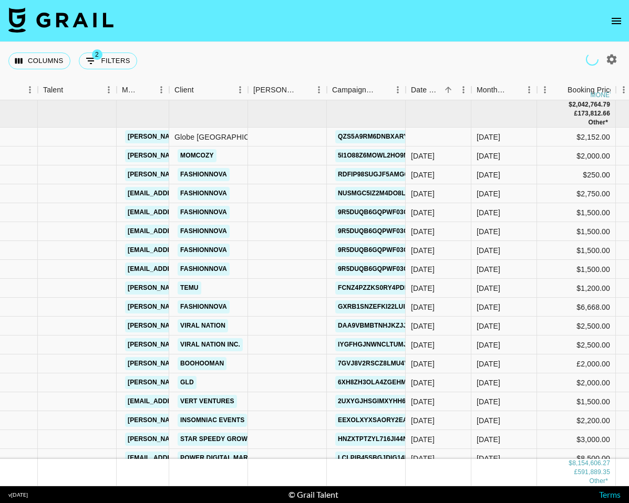
scroll to position [0, 322]
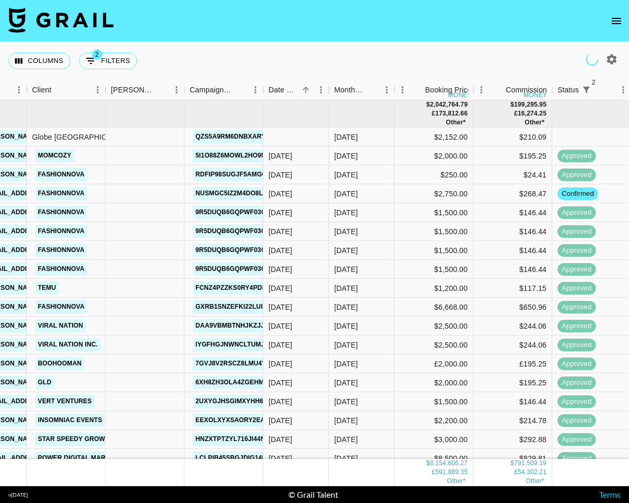
click at [304, 87] on icon "Sort" at bounding box center [305, 89] width 9 height 9
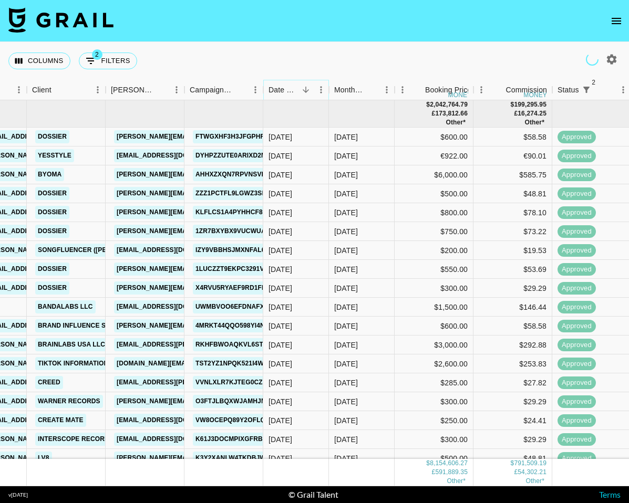
click at [302, 91] on icon "Sort" at bounding box center [305, 89] width 9 height 9
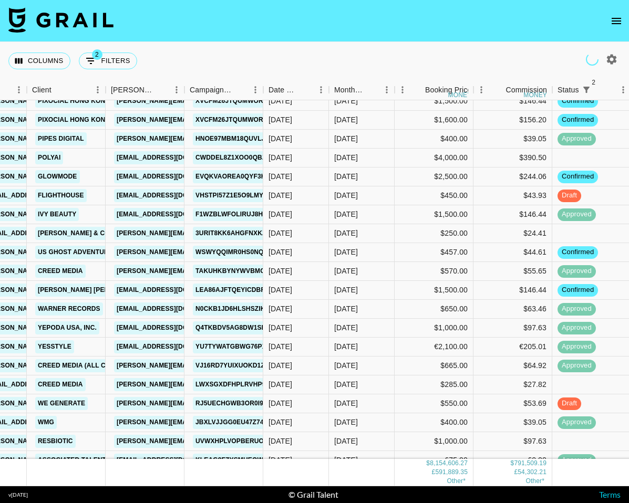
scroll to position [110078, 322]
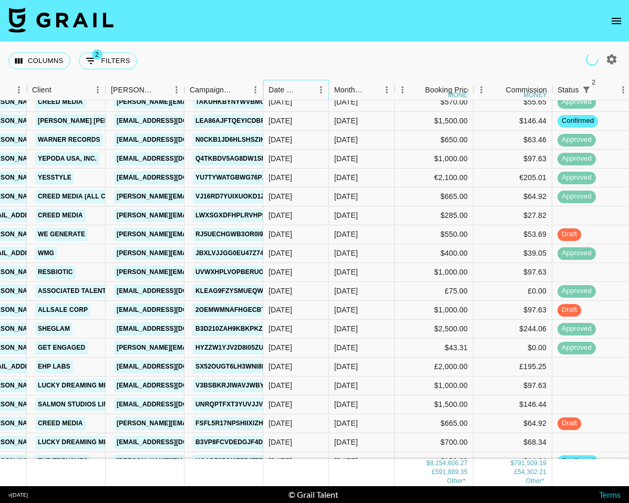
click at [297, 90] on div "Date Created" at bounding box center [283, 90] width 30 height 20
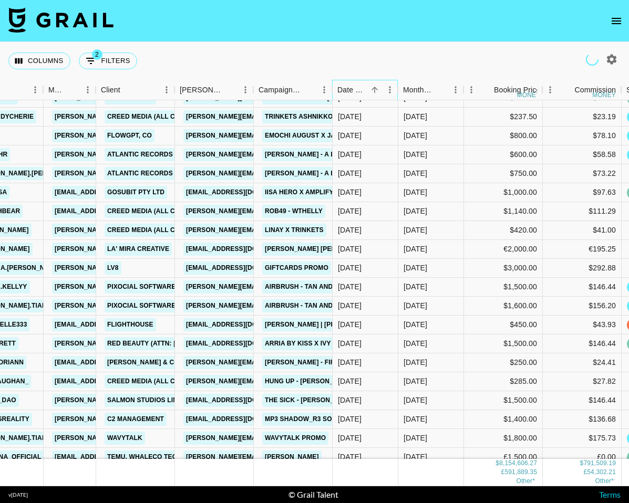
scroll to position [116775, 254]
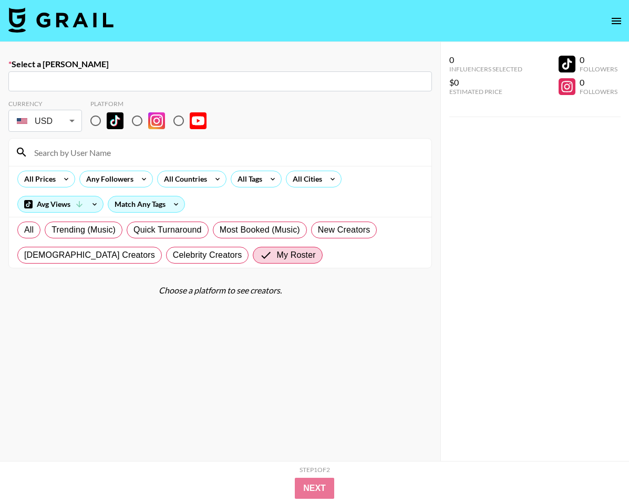
click at [90, 27] on img at bounding box center [60, 19] width 105 height 25
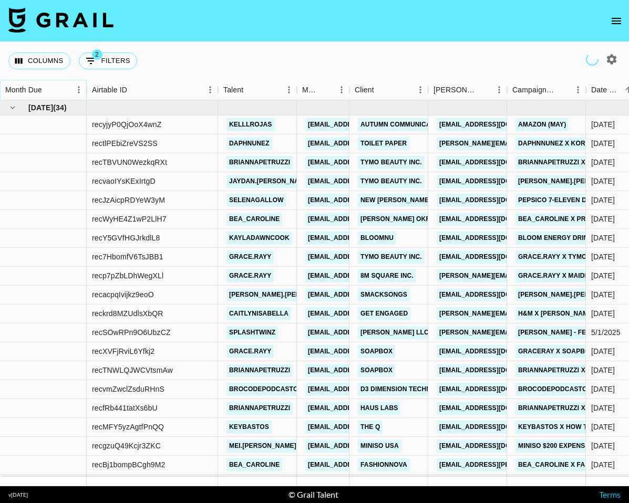
click at [51, 89] on icon "Sort" at bounding box center [49, 90] width 6 height 6
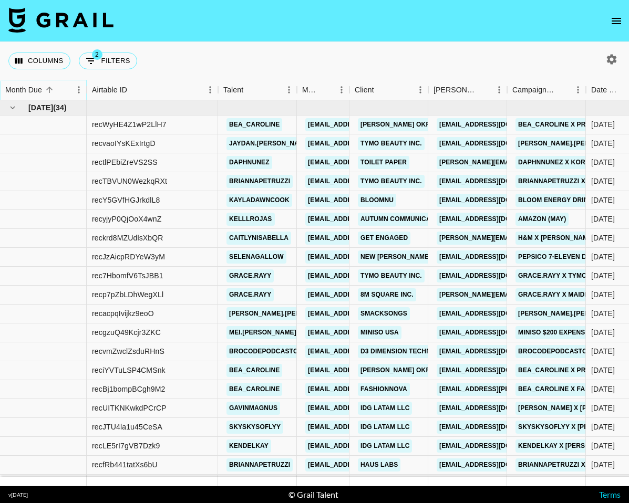
click at [51, 89] on icon "Sort" at bounding box center [49, 89] width 9 height 9
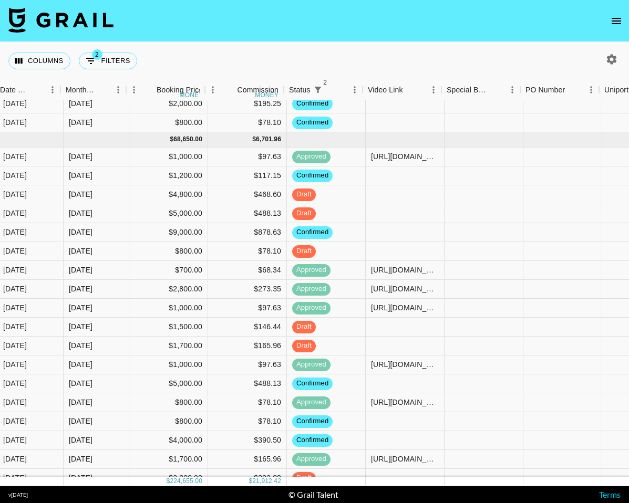
scroll to position [40, 604]
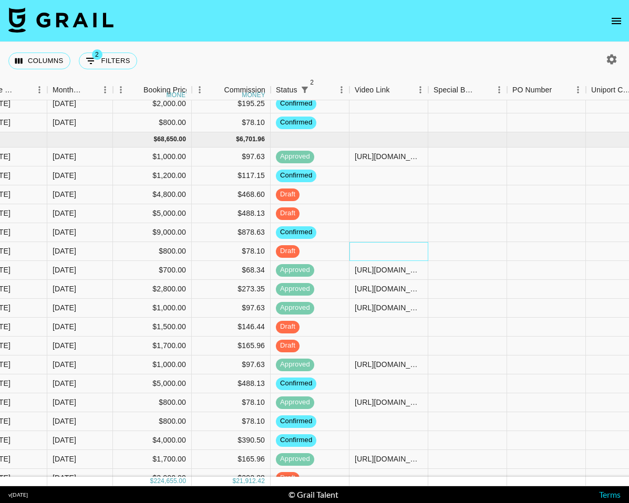
click at [406, 252] on div at bounding box center [388, 251] width 79 height 19
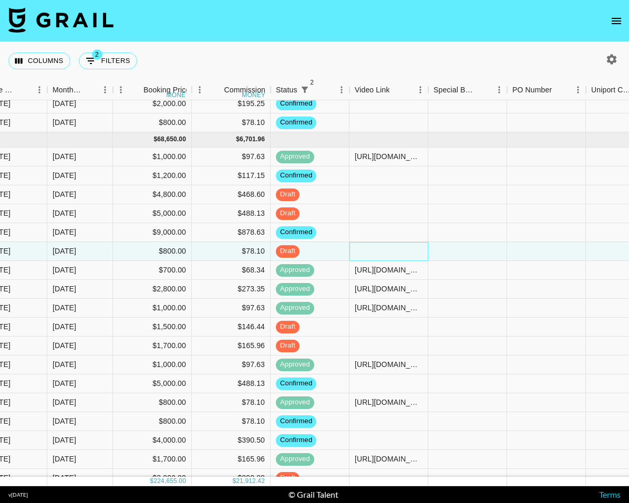
click at [406, 252] on div at bounding box center [388, 251] width 79 height 19
type input "https://www.instagram.com/reel/DNTRbCItnBe/?igsh=OG9hNjFpdmduZXI0"
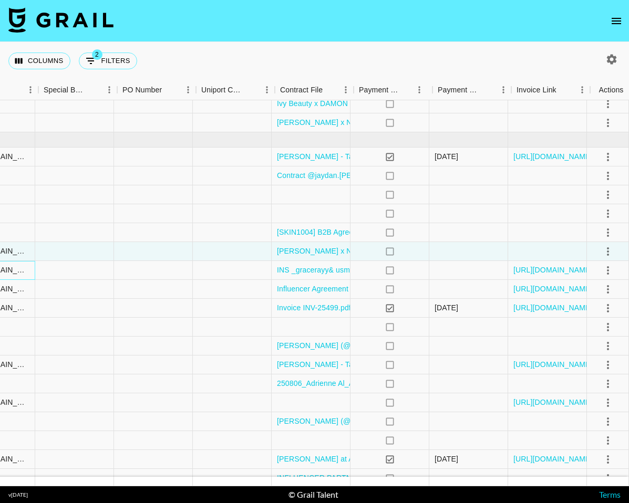
scroll to position [40, 993]
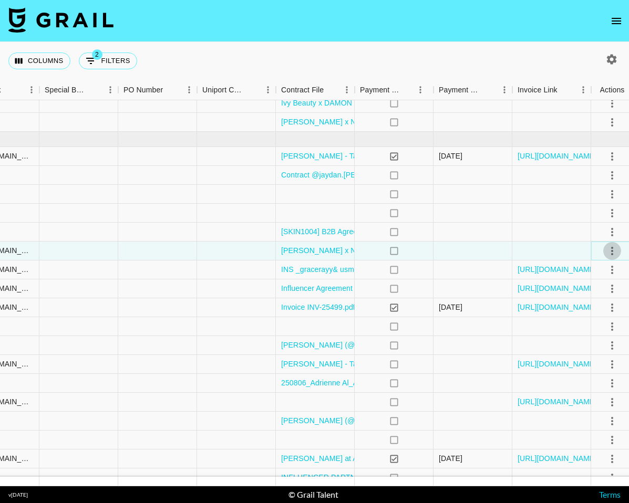
click at [608, 248] on icon "select merge strategy" at bounding box center [612, 251] width 13 height 13
click at [589, 347] on div "Approve" at bounding box center [585, 349] width 32 height 13
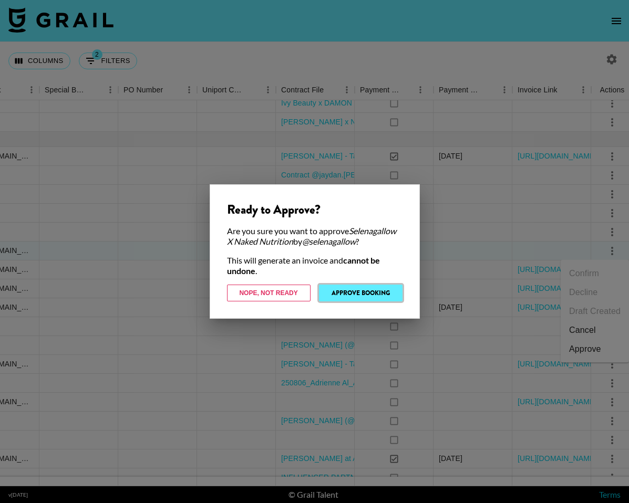
click at [357, 296] on button "Approve Booking" at bounding box center [361, 293] width 84 height 17
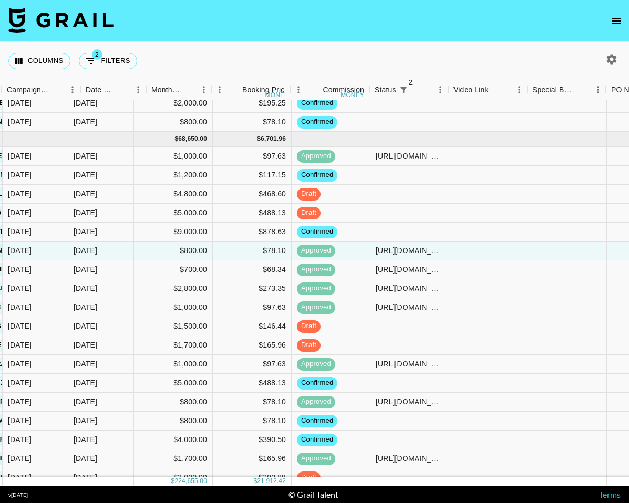
scroll to position [40, 505]
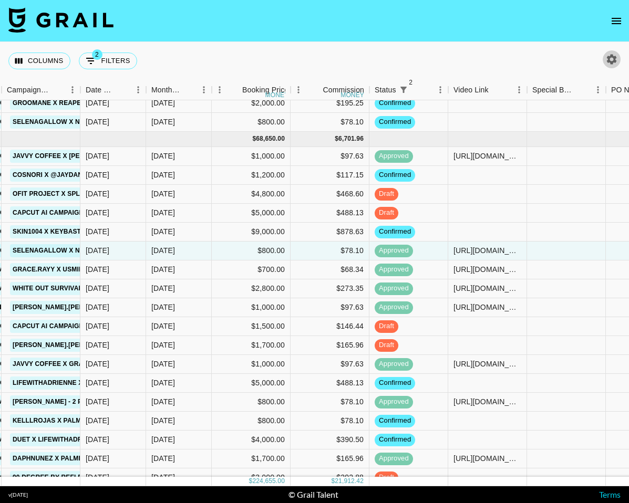
click at [613, 57] on icon "button" at bounding box center [612, 59] width 10 height 10
select select "May '25"
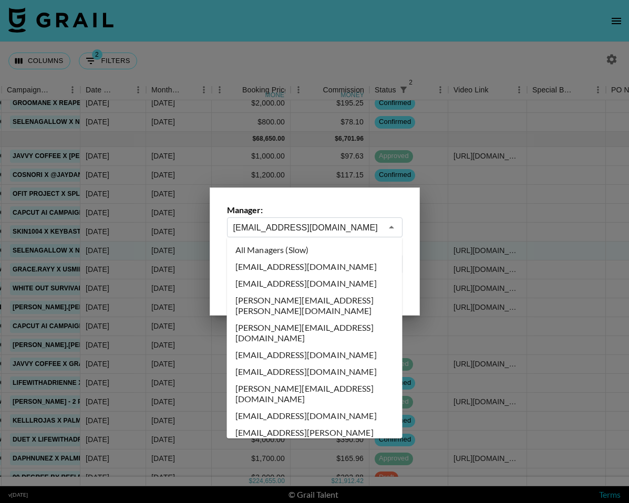
click at [309, 228] on input "maxelk@grail-talent.com" at bounding box center [307, 228] width 149 height 12
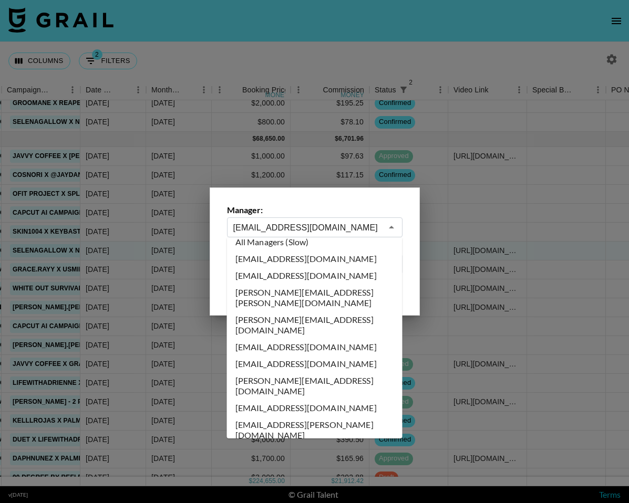
scroll to position [0, 0]
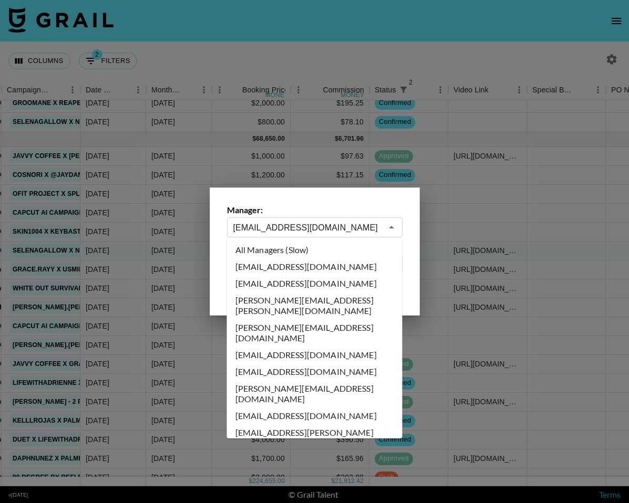
click at [317, 256] on li "All Managers (Slow)" at bounding box center [314, 250] width 175 height 17
type input "All Managers (Slow)"
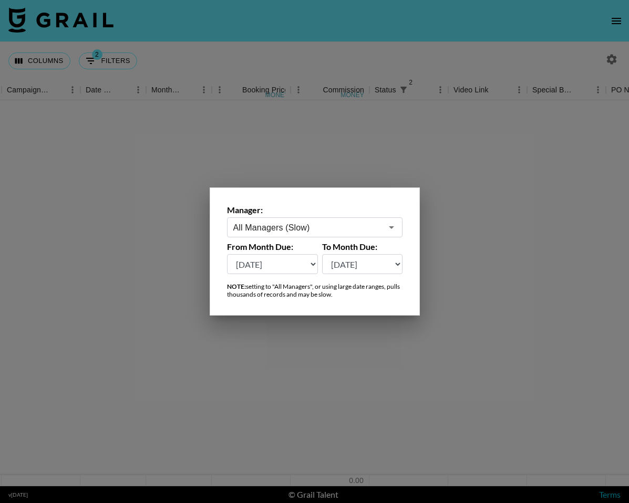
scroll to position [0, 505]
click at [287, 22] on div at bounding box center [314, 251] width 629 height 503
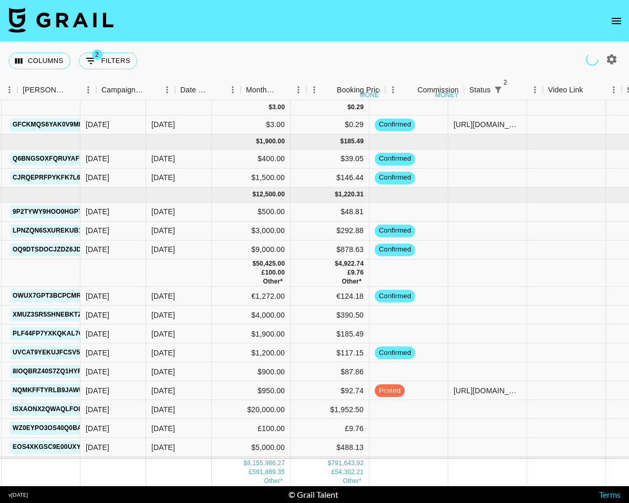
scroll to position [0, 411]
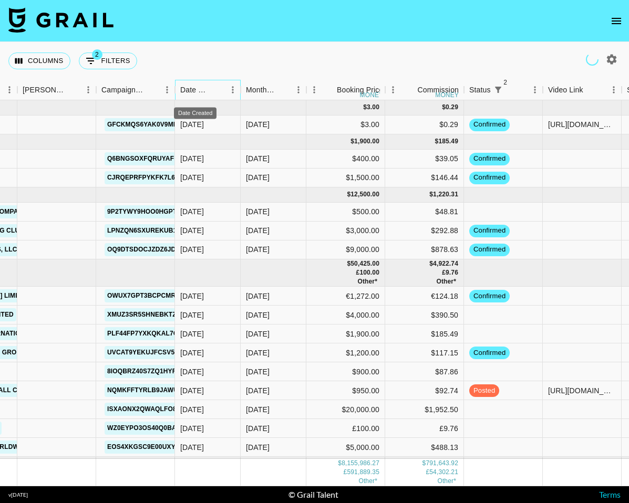
click at [200, 89] on div "Date Created" at bounding box center [195, 90] width 30 height 20
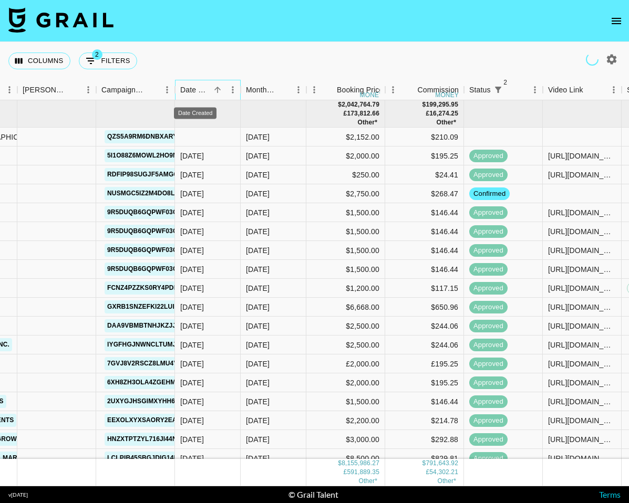
click at [200, 89] on div "Date Created" at bounding box center [195, 90] width 30 height 20
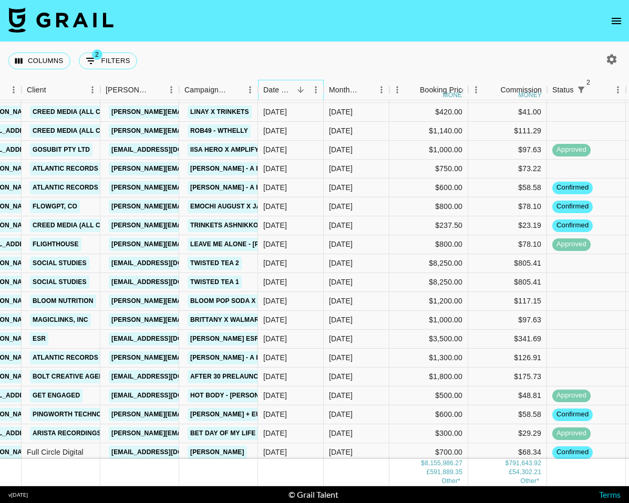
scroll to position [98561, 328]
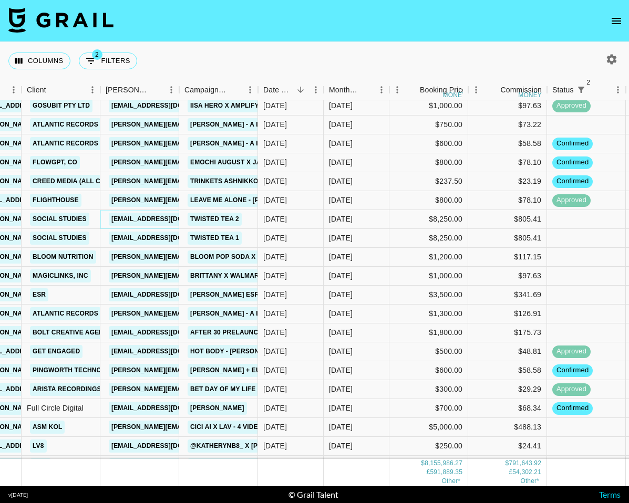
click at [152, 218] on link "[EMAIL_ADDRESS][DOMAIN_NAME]" at bounding box center [168, 219] width 118 height 13
click at [154, 219] on link "[EMAIL_ADDRESS][DOMAIN_NAME]" at bounding box center [168, 219] width 118 height 13
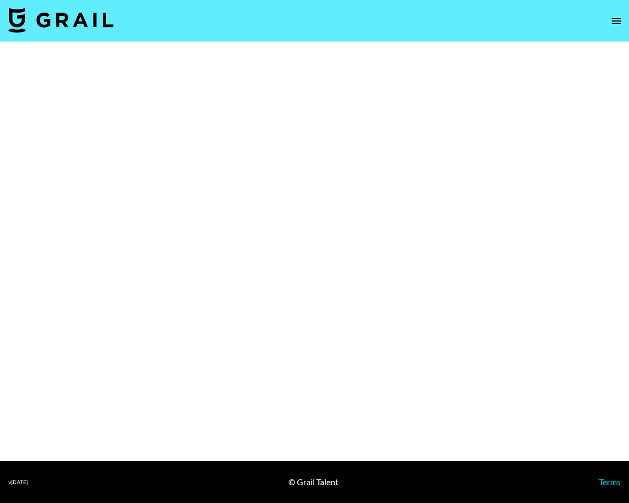
select select "Brand"
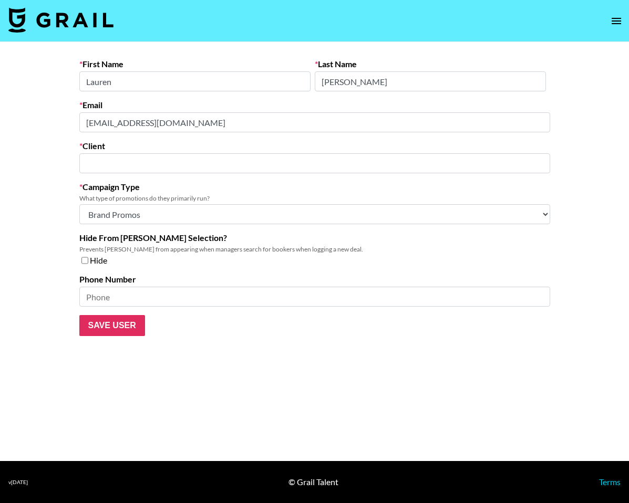
type input "Social Studies"
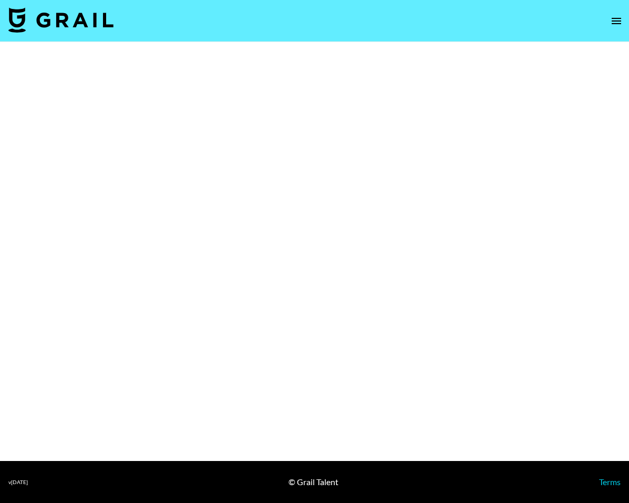
select select "Brand"
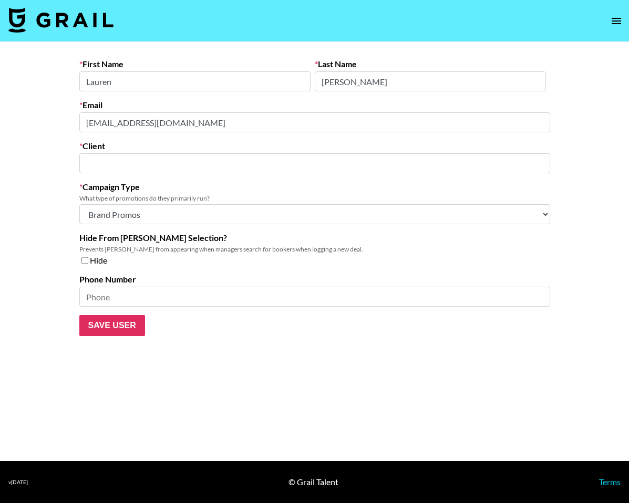
type input "Social Studies"
